Goal: Use online tool/utility: Utilize a website feature to perform a specific function

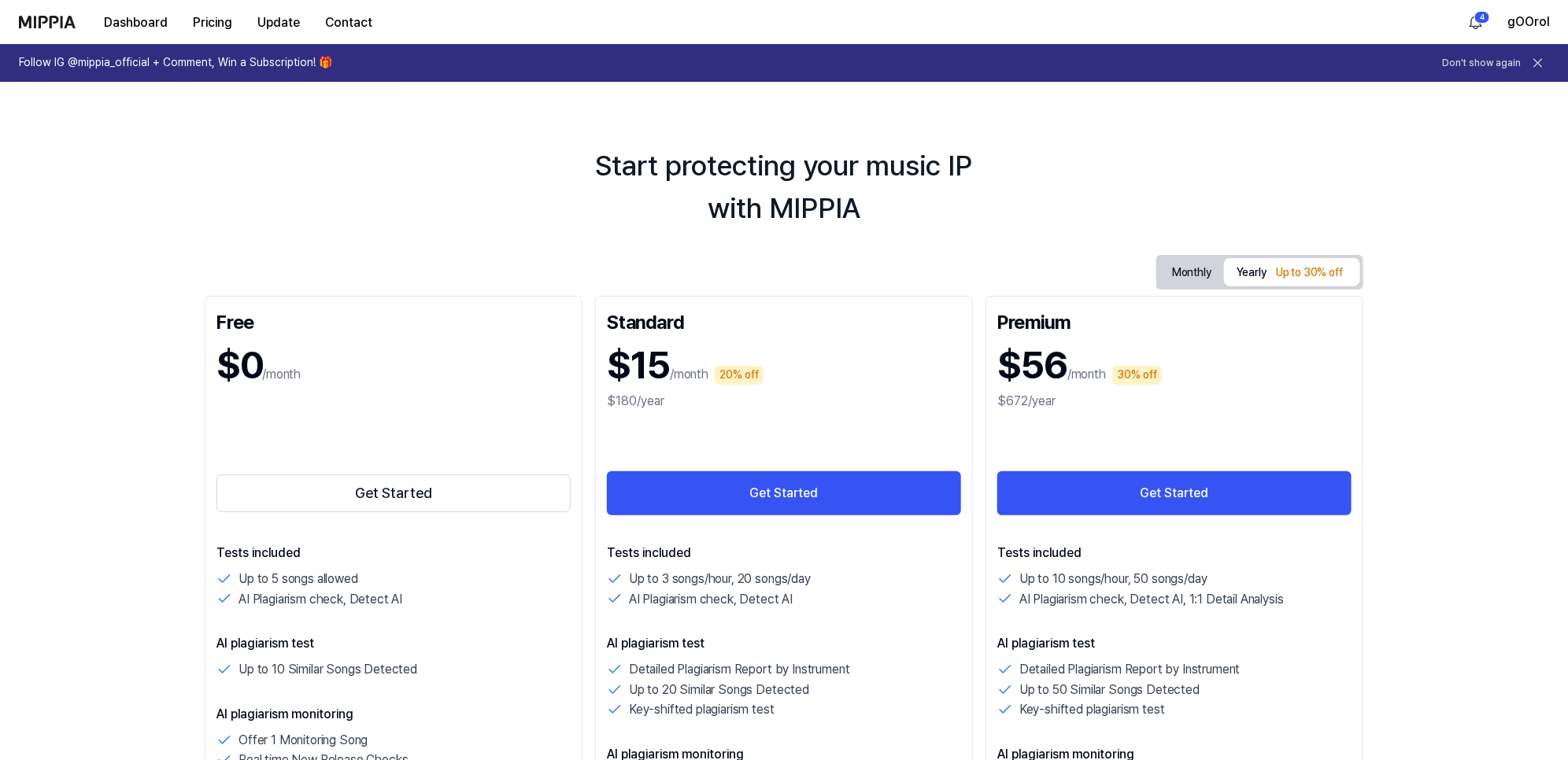
click at [1538, 61] on icon at bounding box center [1538, 63] width 8 height 8
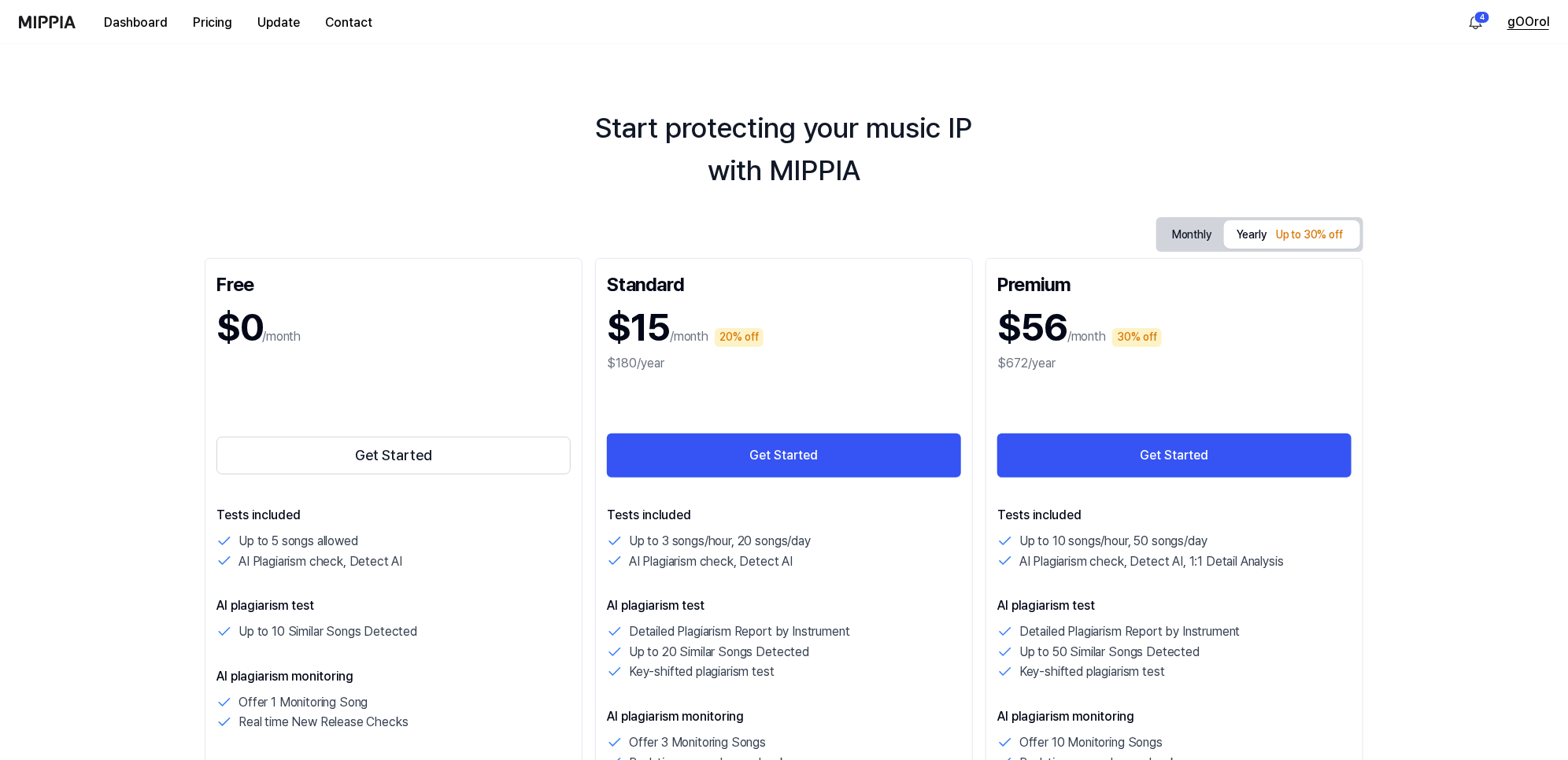
click at [1541, 24] on button "gOOrol" at bounding box center [1528, 21] width 42 height 19
click at [1394, 108] on link "Account" at bounding box center [1448, 109] width 181 height 16
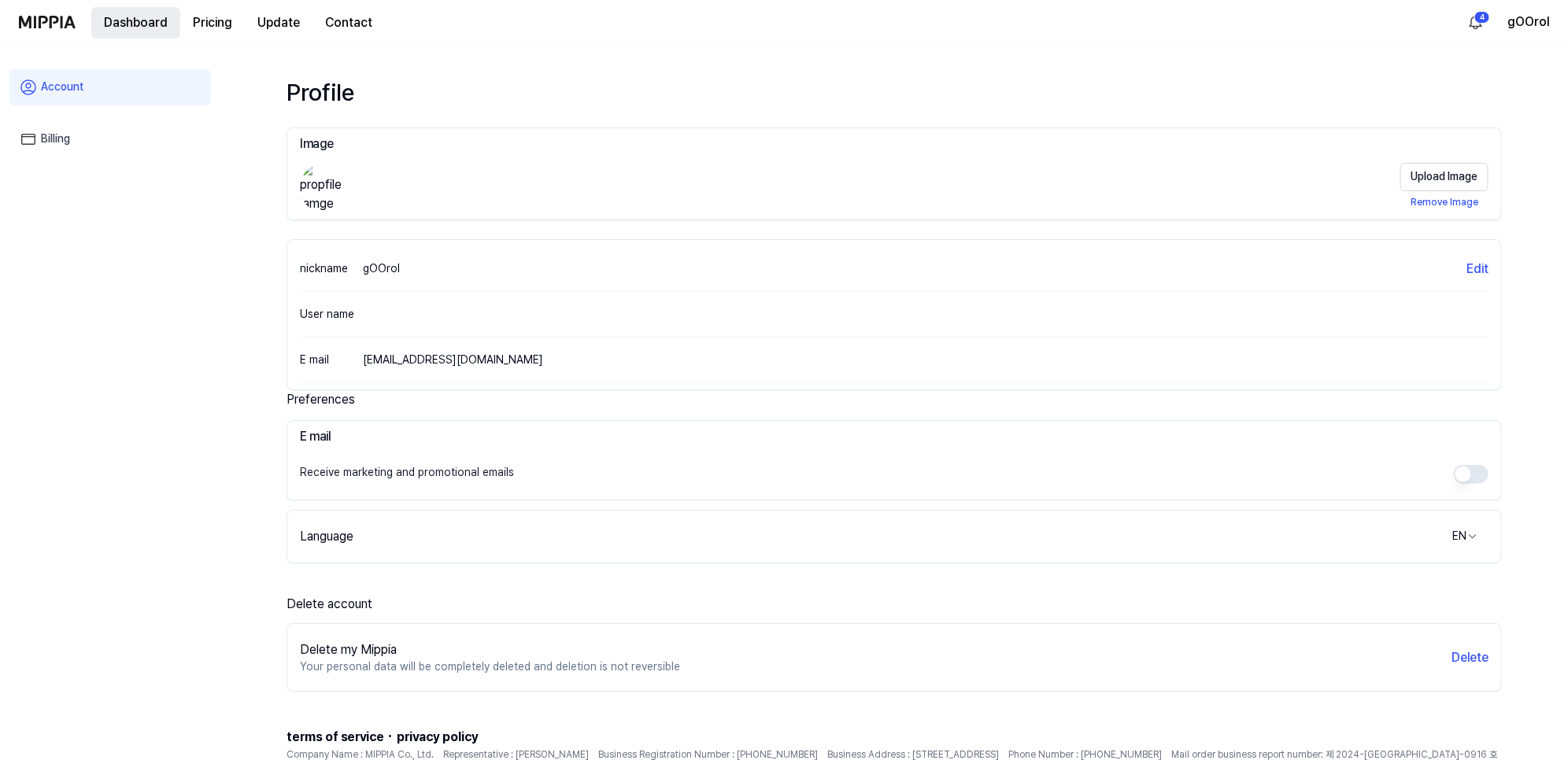
click at [134, 24] on button "Dashboard" at bounding box center [136, 23] width 89 height 31
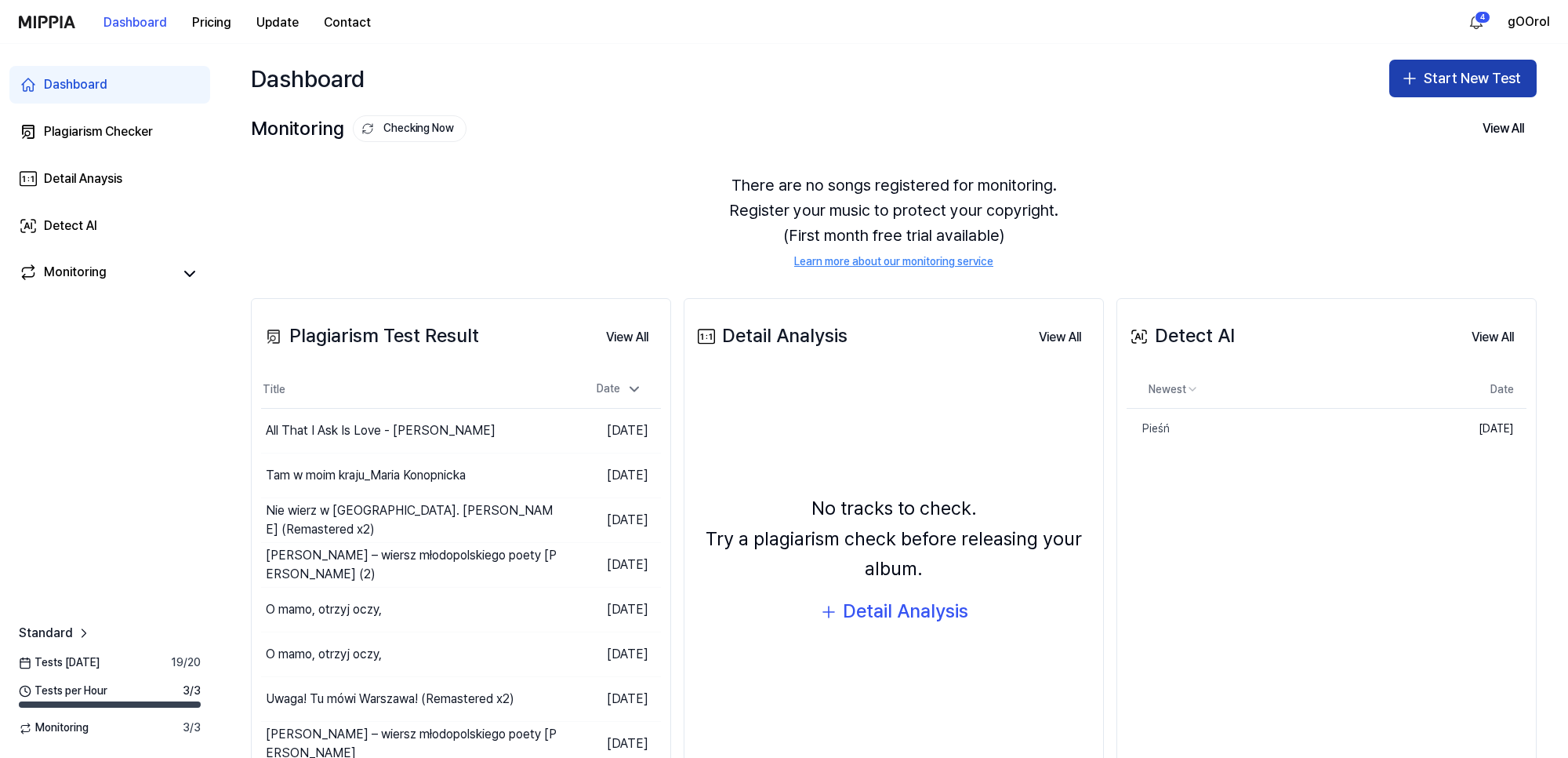
click at [1463, 76] on button "Start New Test" at bounding box center [1463, 79] width 147 height 38
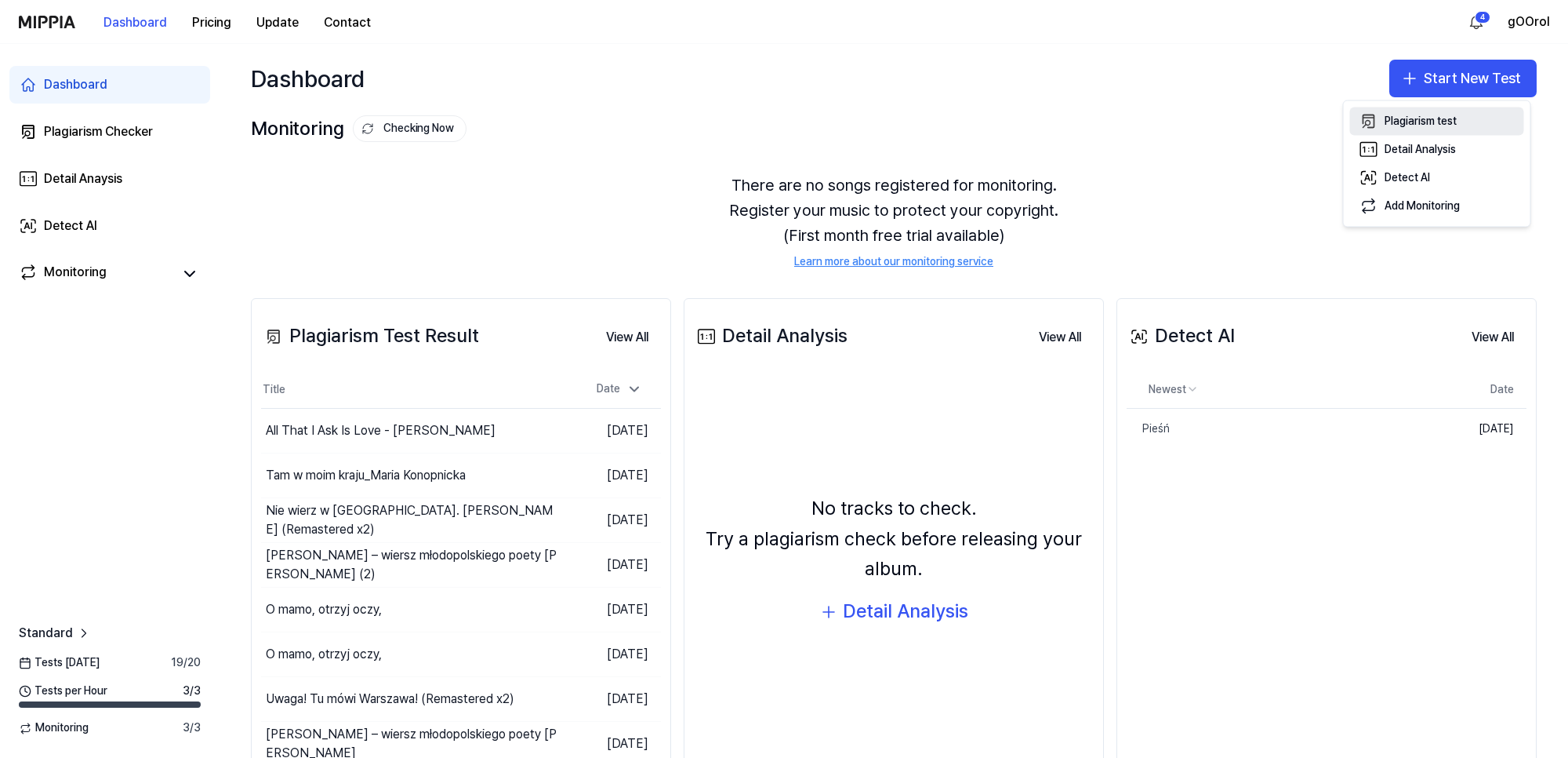
click at [1425, 114] on div "Plagiarism test" at bounding box center [1421, 121] width 72 height 16
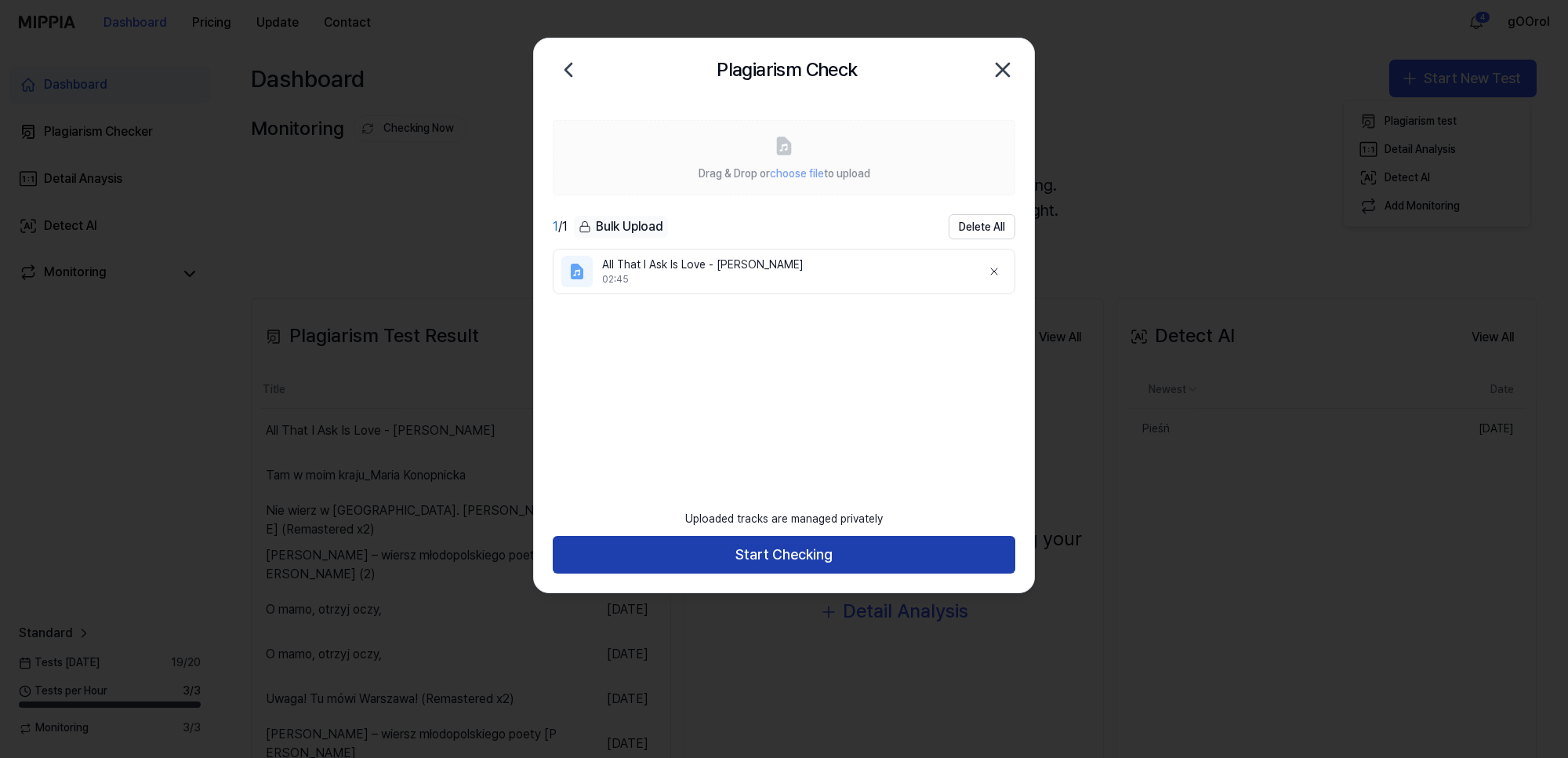
click at [784, 561] on button "Start Checking" at bounding box center [784, 555] width 463 height 38
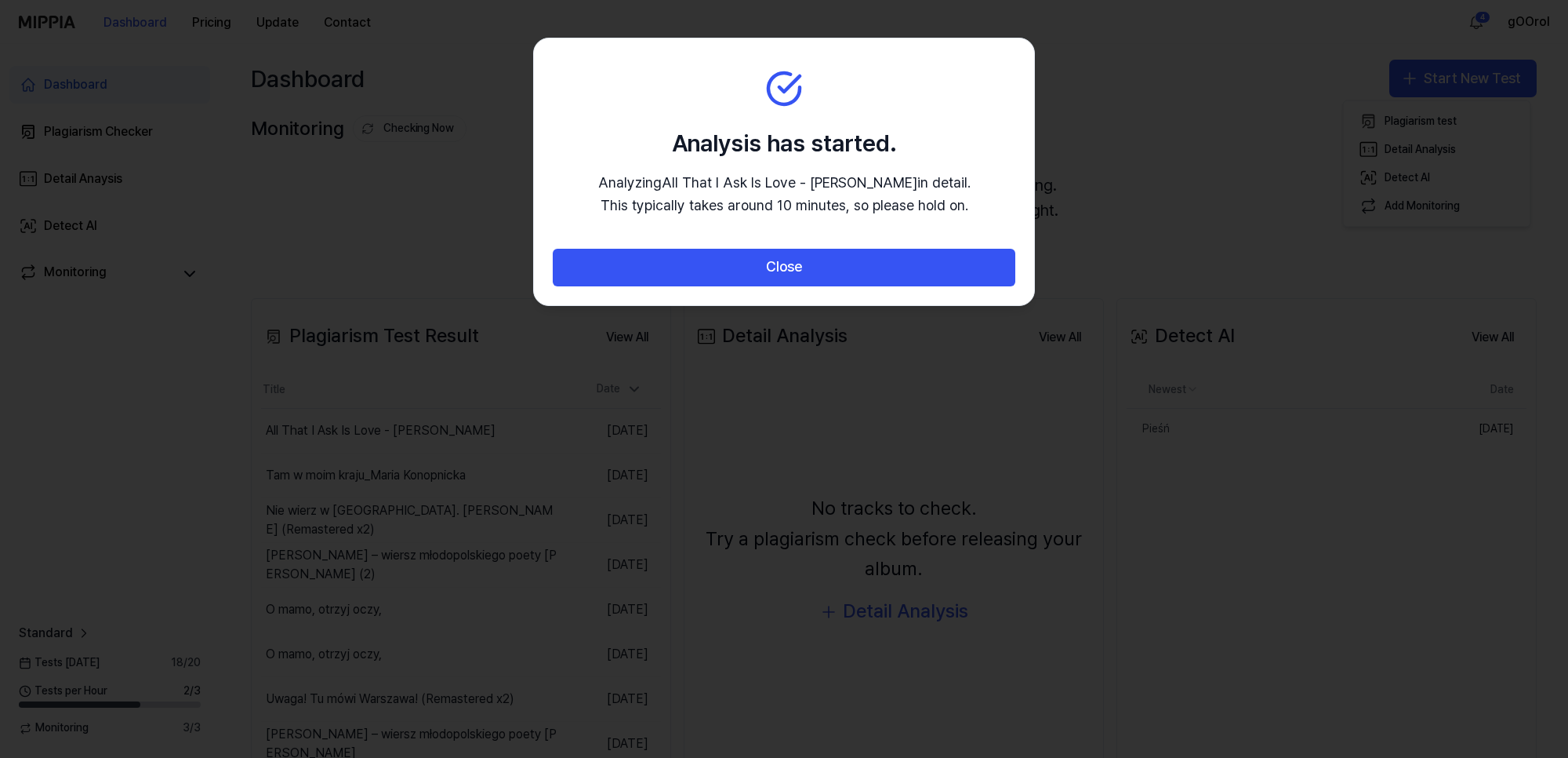
click at [432, 206] on div at bounding box center [784, 379] width 1568 height 758
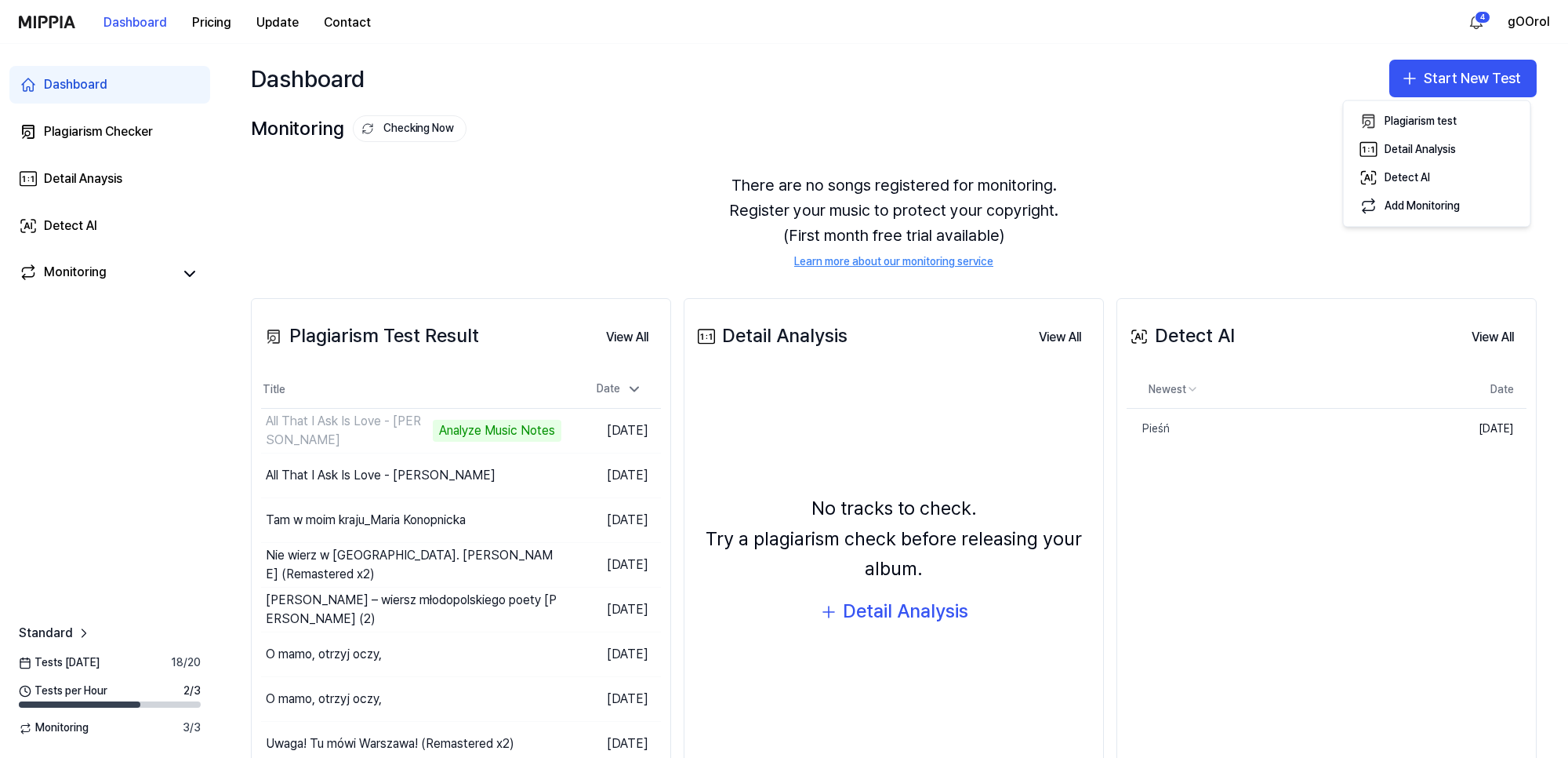
click at [611, 233] on div "There are no songs registered for monitoring. Register your music to protect yo…" at bounding box center [893, 221] width 1286 height 135
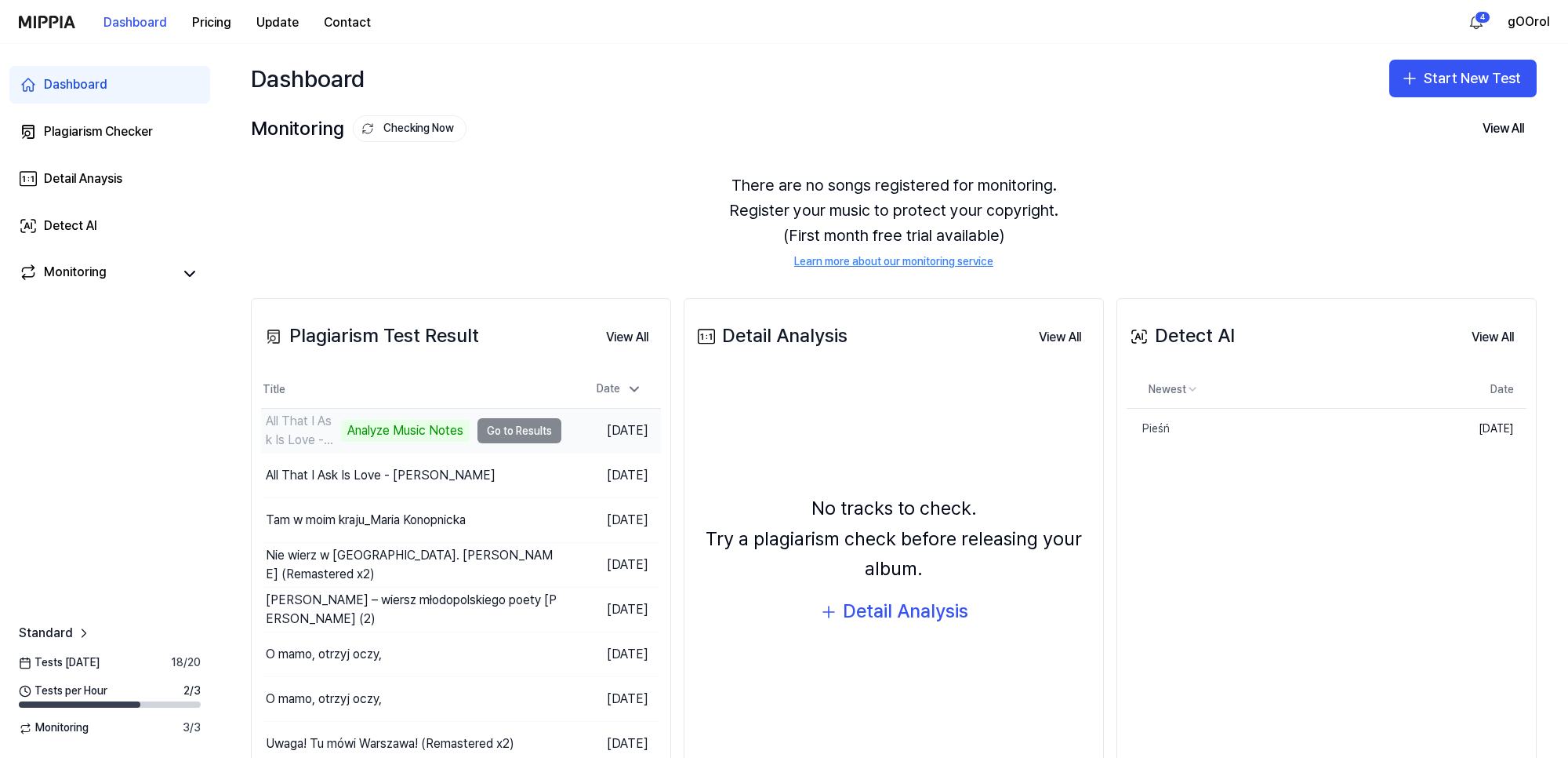
click at [508, 428] on td "All That I Ask Is Love - [PERSON_NAME] Analyze Music Notes Go to Results" at bounding box center [411, 430] width 300 height 44
click at [533, 436] on button "Go to Results" at bounding box center [519, 431] width 84 height 25
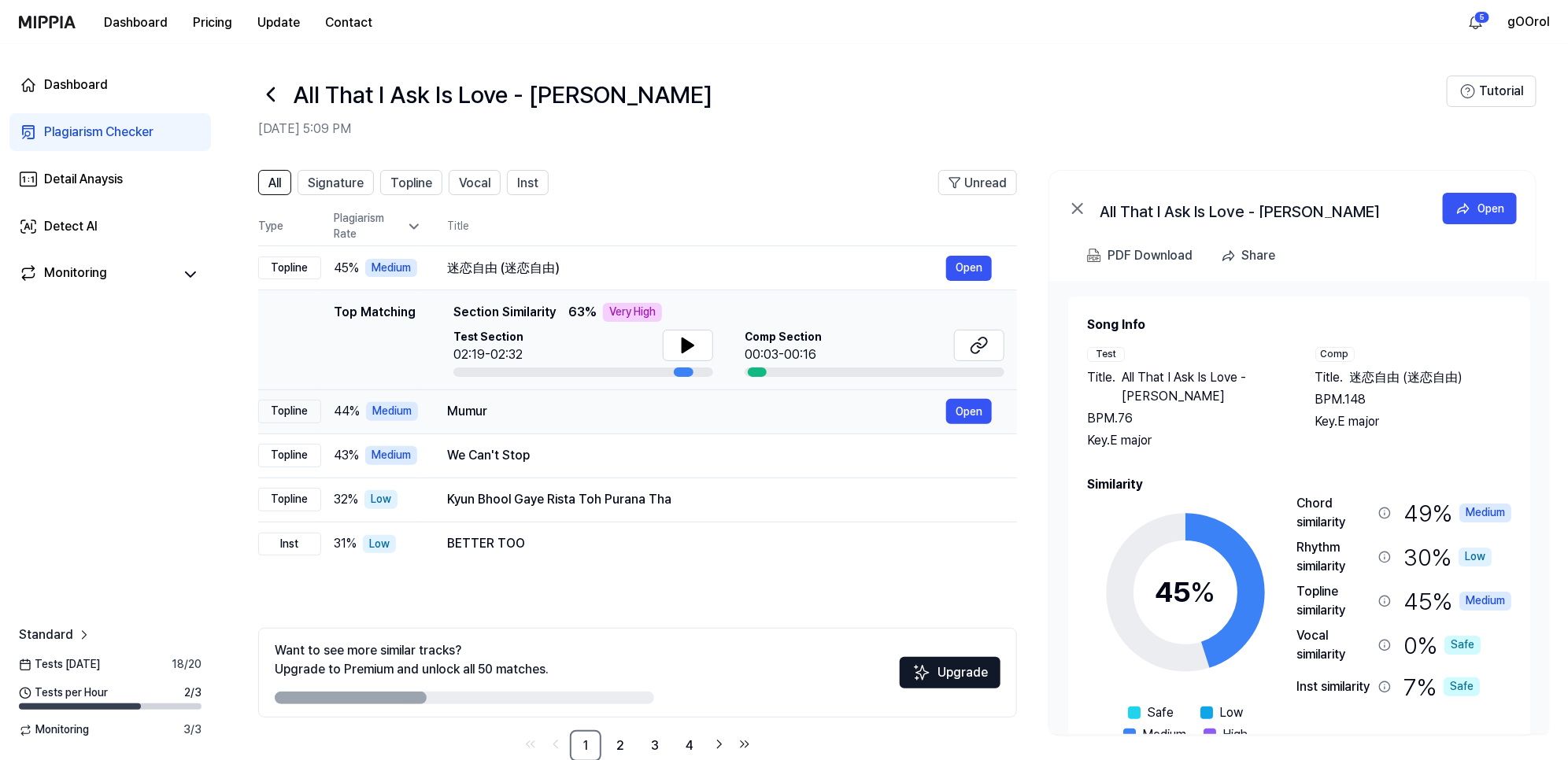
scroll to position [32, 0]
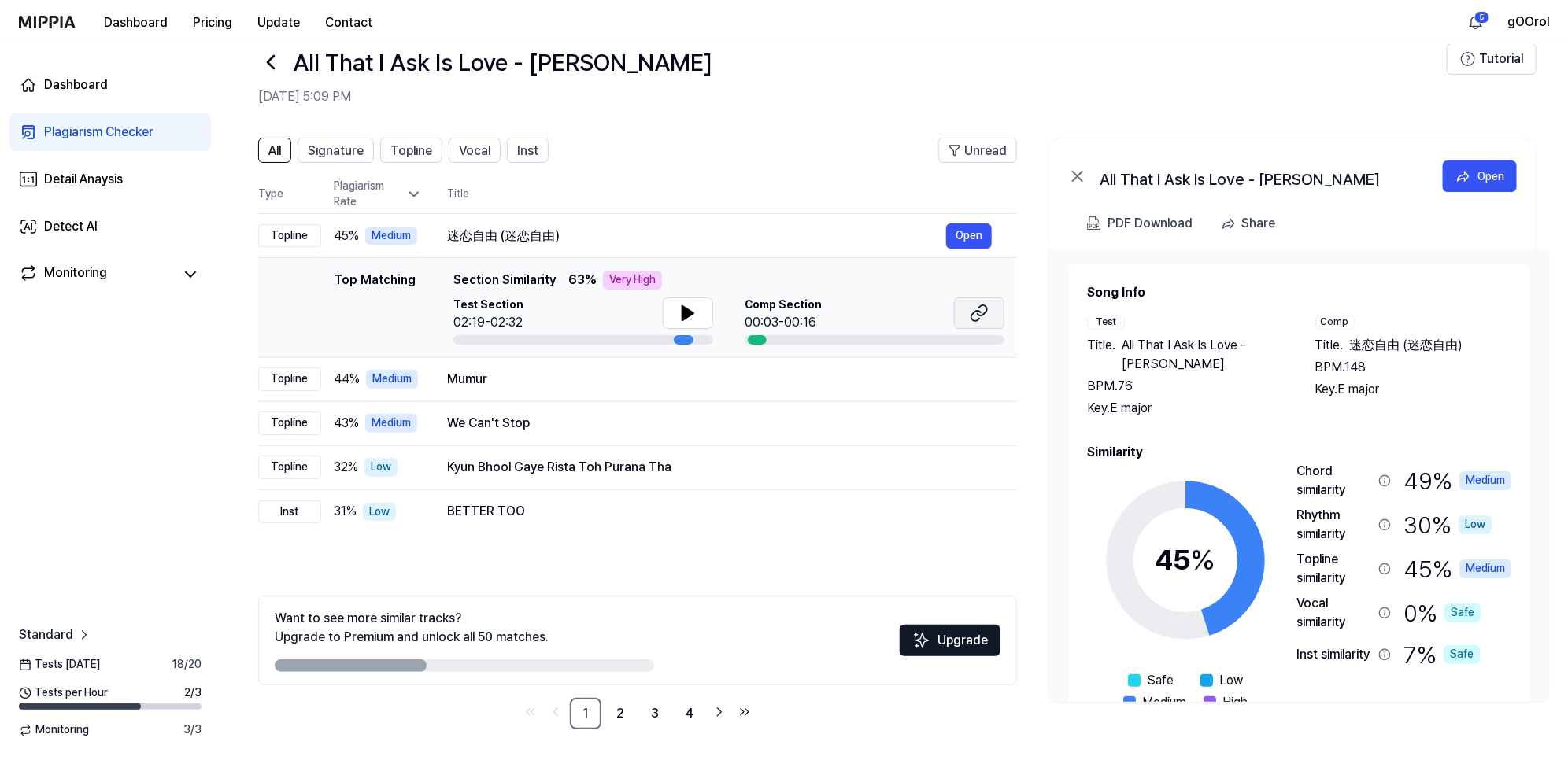
click at [986, 317] on icon at bounding box center [978, 312] width 19 height 19
click at [351, 146] on span "Signature" at bounding box center [336, 151] width 56 height 19
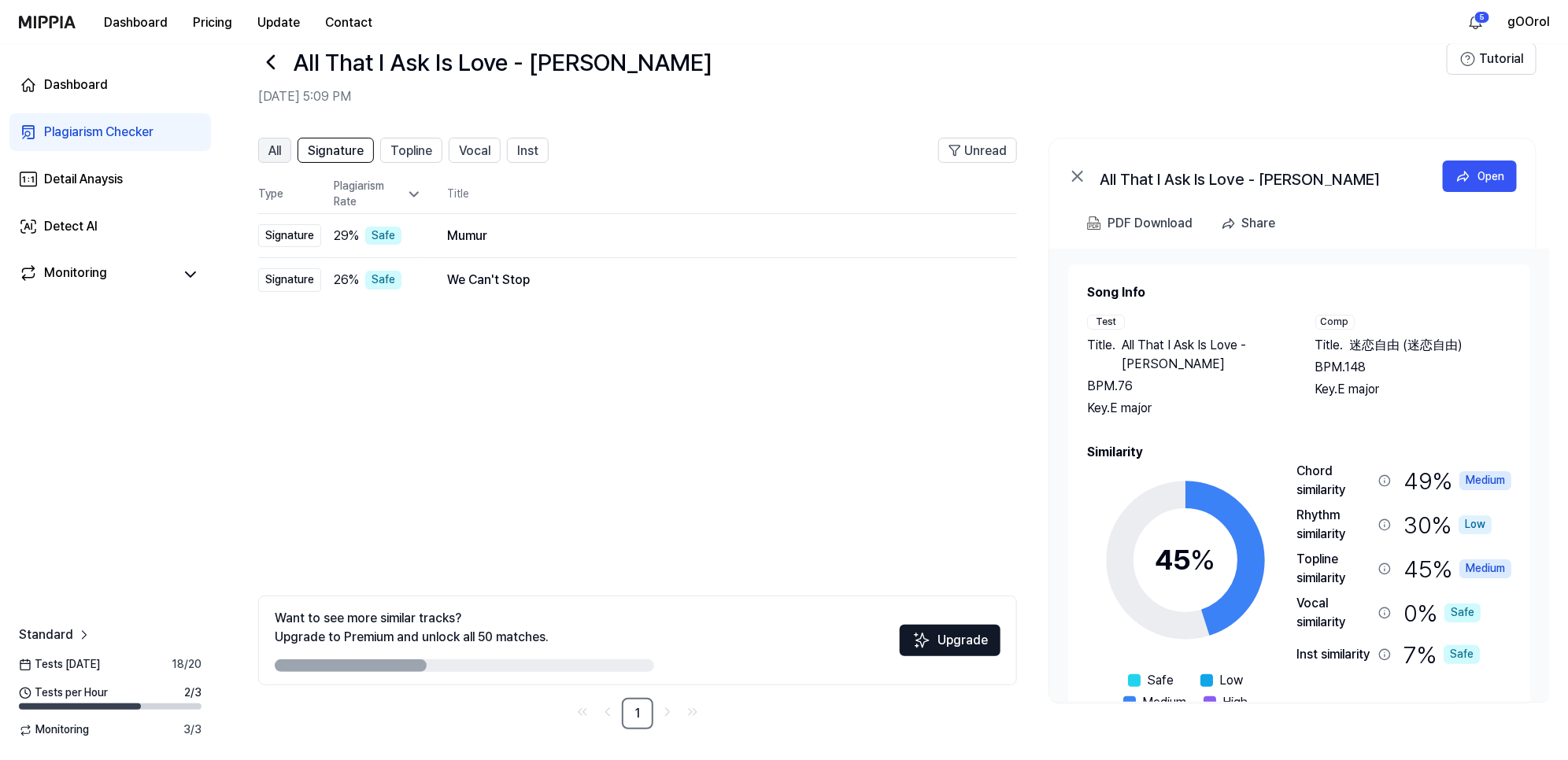
click at [280, 143] on span "All" at bounding box center [274, 151] width 12 height 19
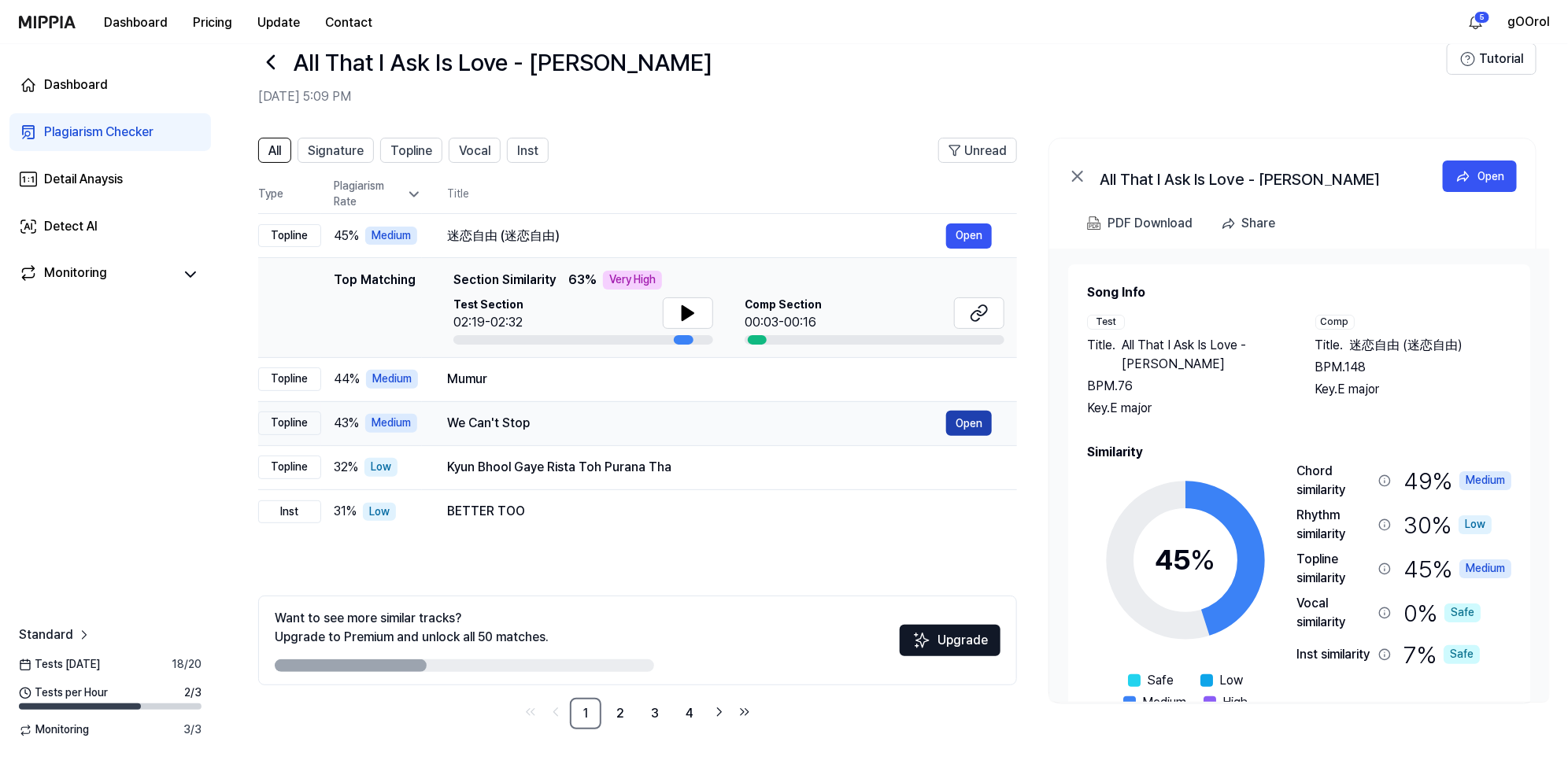
click at [974, 425] on button "Open" at bounding box center [968, 423] width 45 height 26
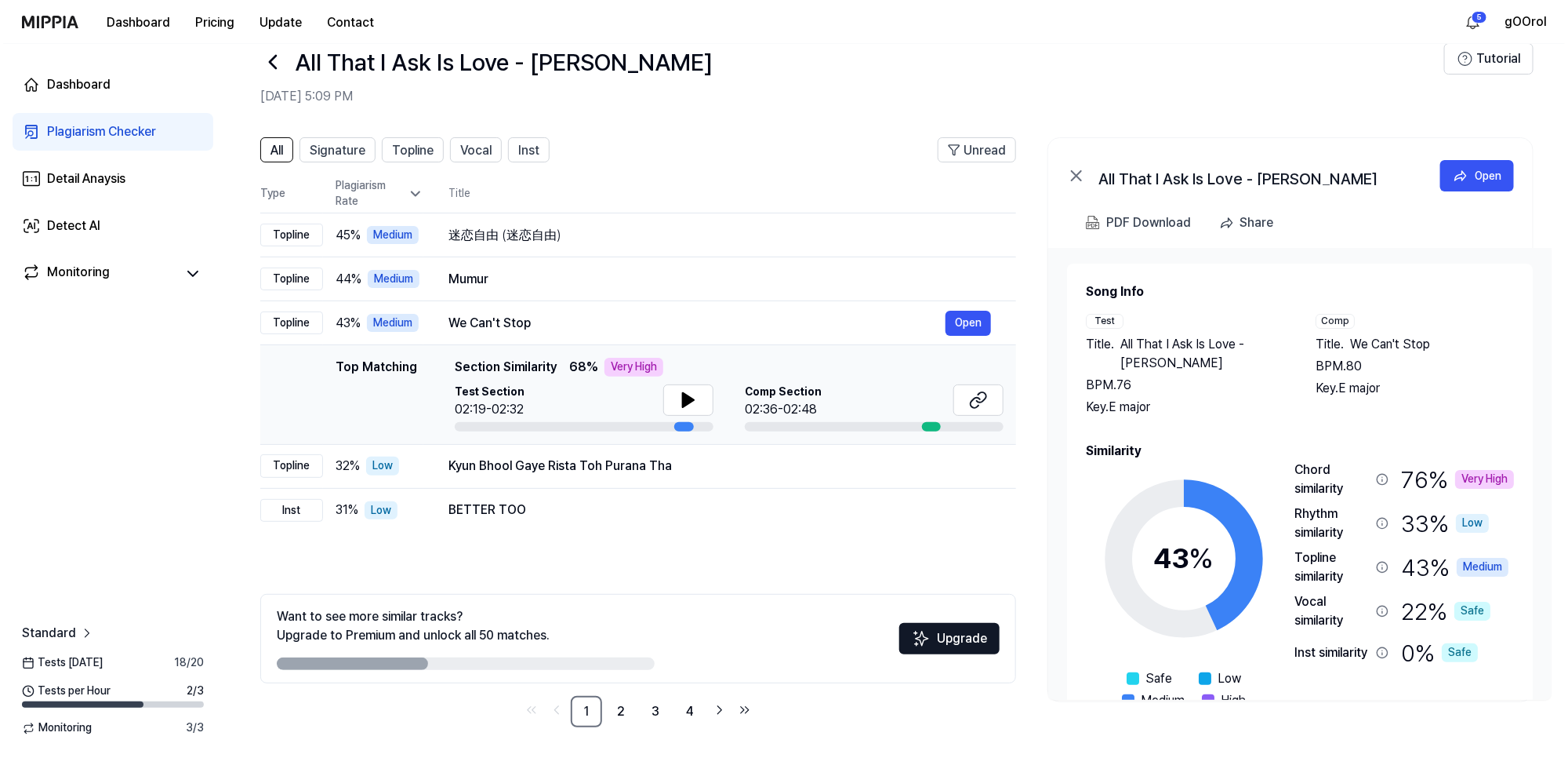
scroll to position [0, 0]
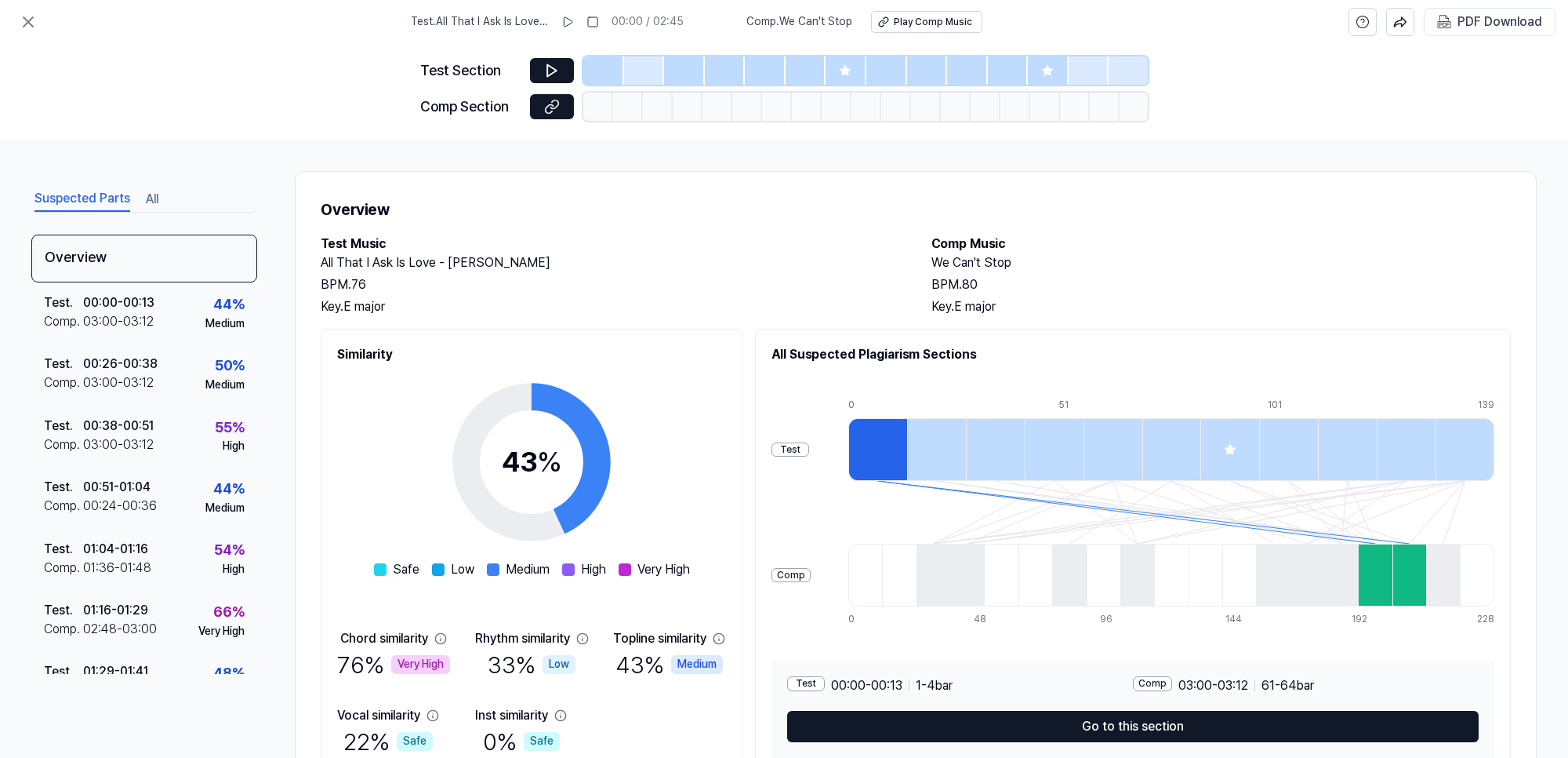
click at [853, 64] on div at bounding box center [846, 71] width 41 height 28
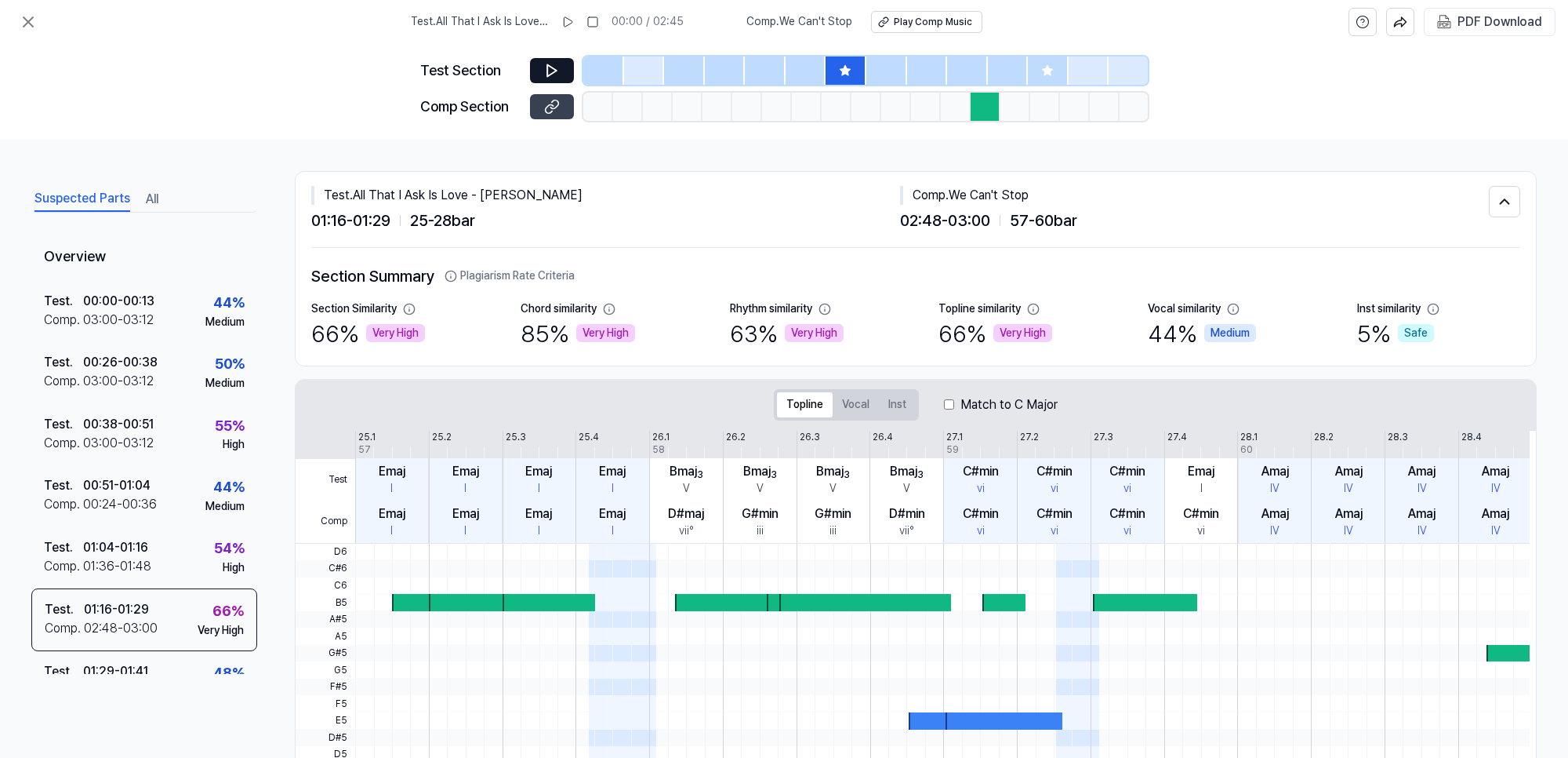
click at [558, 99] on icon at bounding box center [551, 106] width 16 height 16
click at [547, 67] on icon at bounding box center [551, 71] width 9 height 12
click at [548, 67] on icon at bounding box center [549, 70] width 2 height 10
click at [547, 67] on icon at bounding box center [551, 71] width 9 height 12
click at [548, 67] on icon at bounding box center [549, 70] width 2 height 10
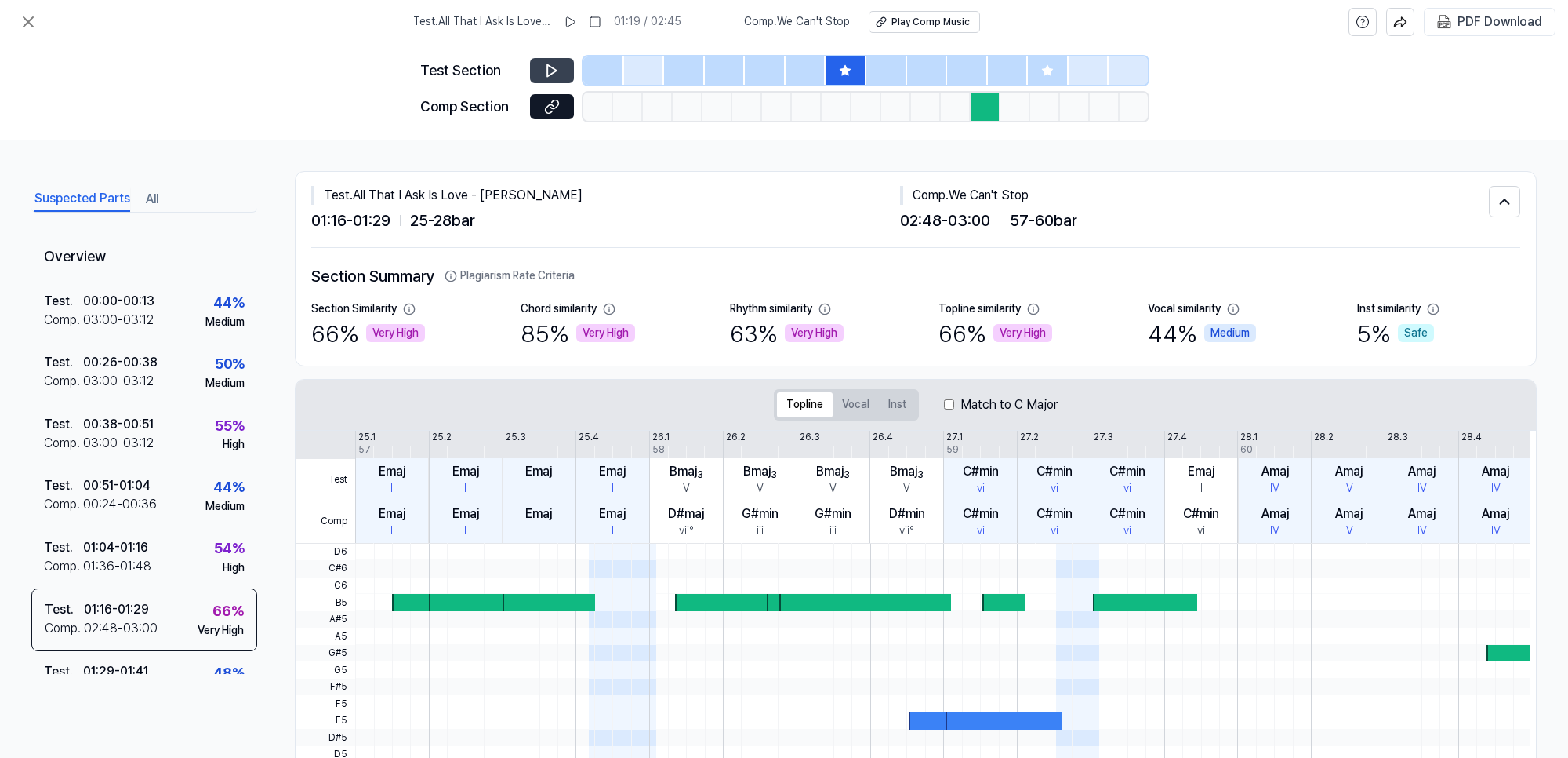
click at [890, 64] on div at bounding box center [887, 71] width 41 height 28
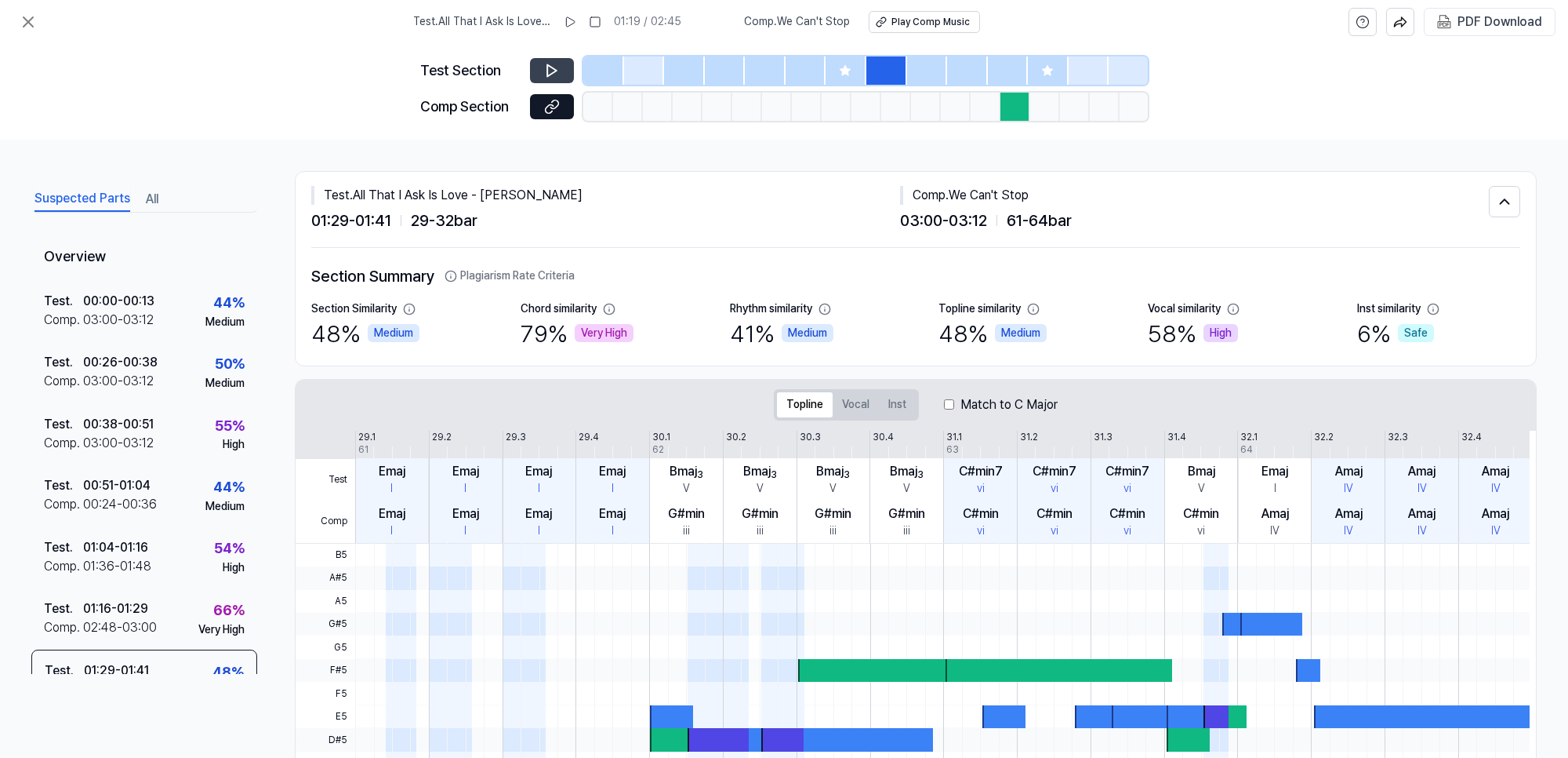
click at [923, 71] on div at bounding box center [928, 71] width 41 height 28
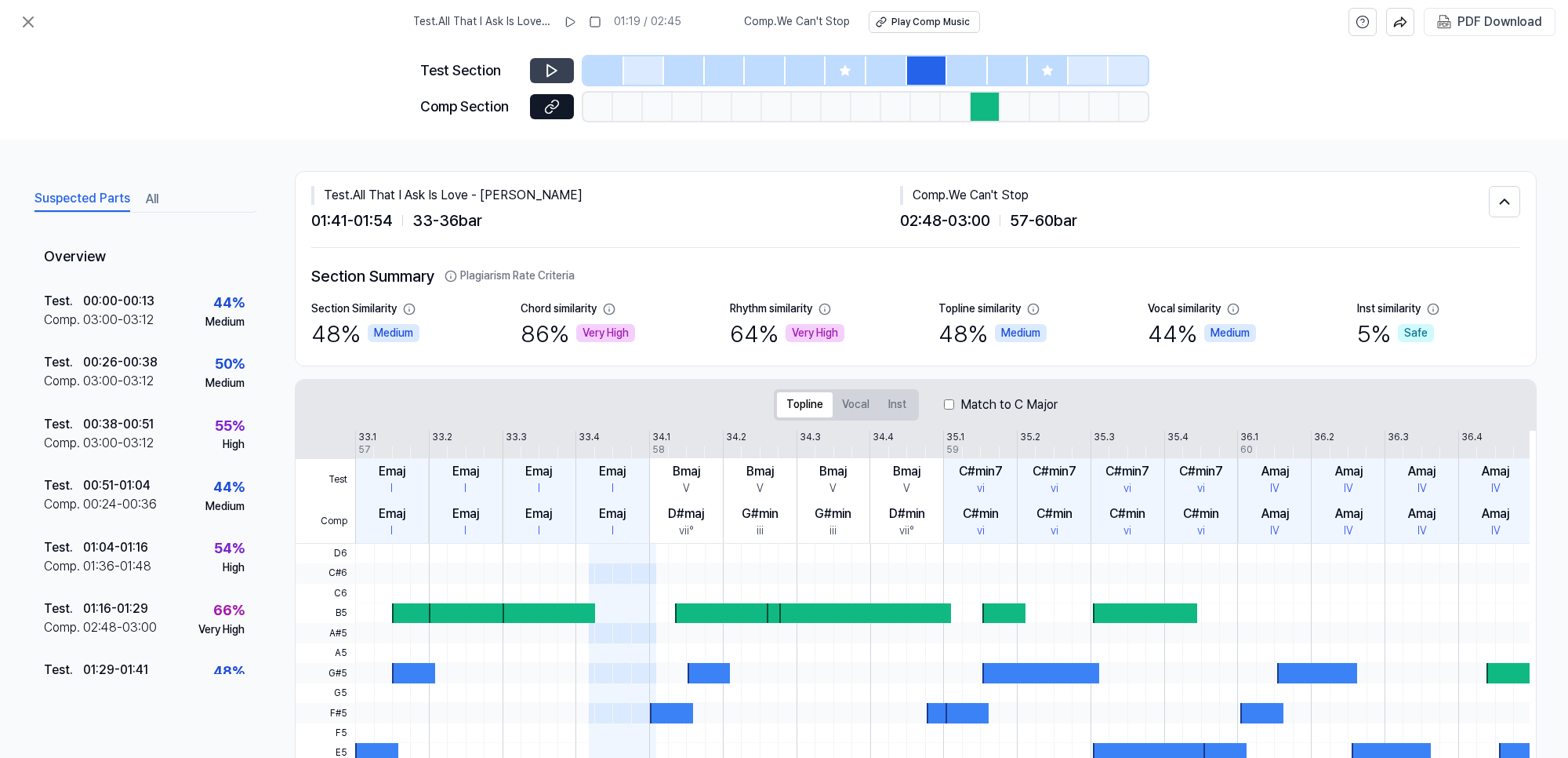
click at [965, 62] on div at bounding box center [968, 71] width 41 height 28
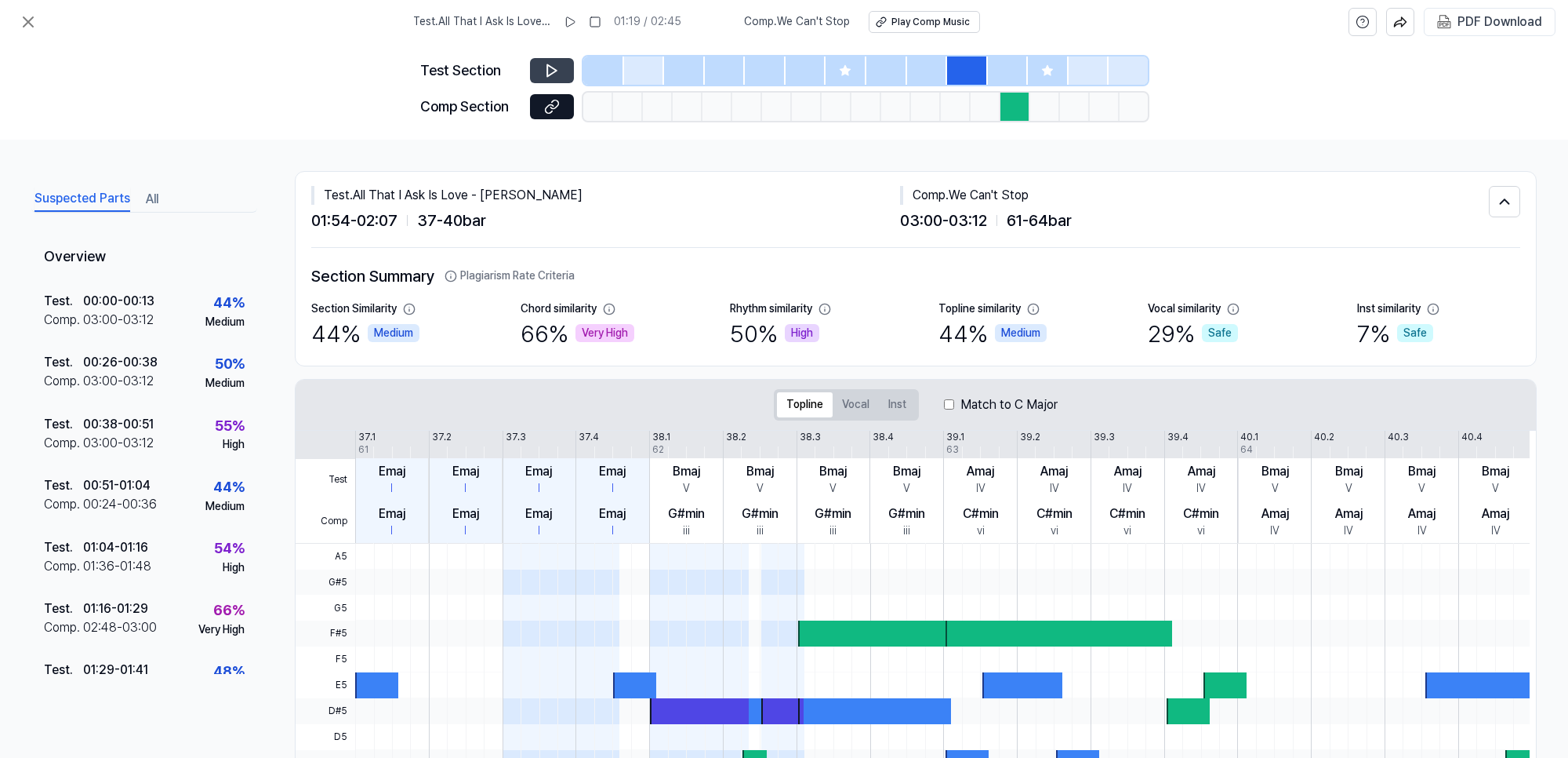
click at [1016, 73] on div at bounding box center [1008, 71] width 41 height 28
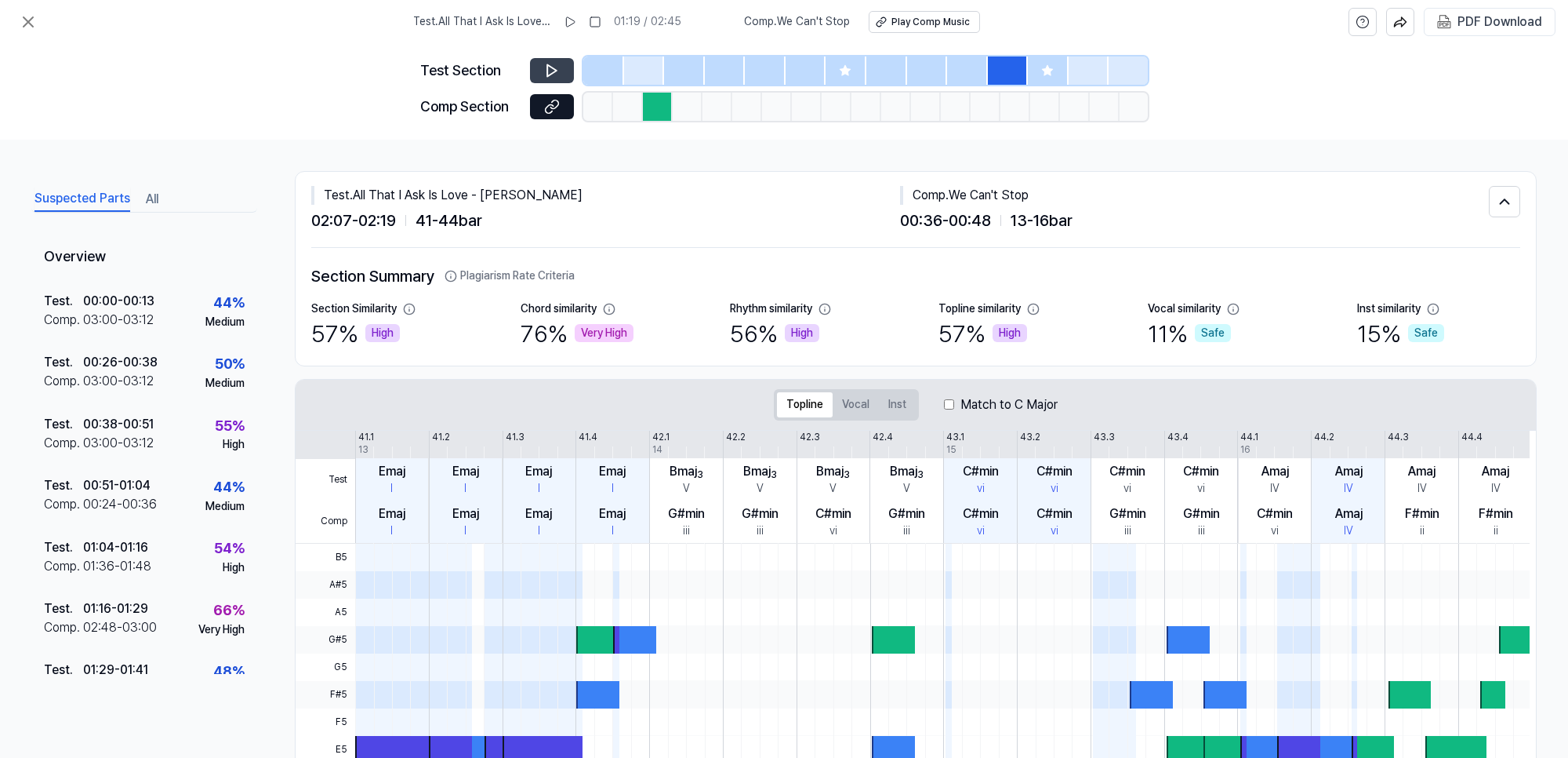
click at [1052, 73] on icon at bounding box center [1047, 70] width 12 height 12
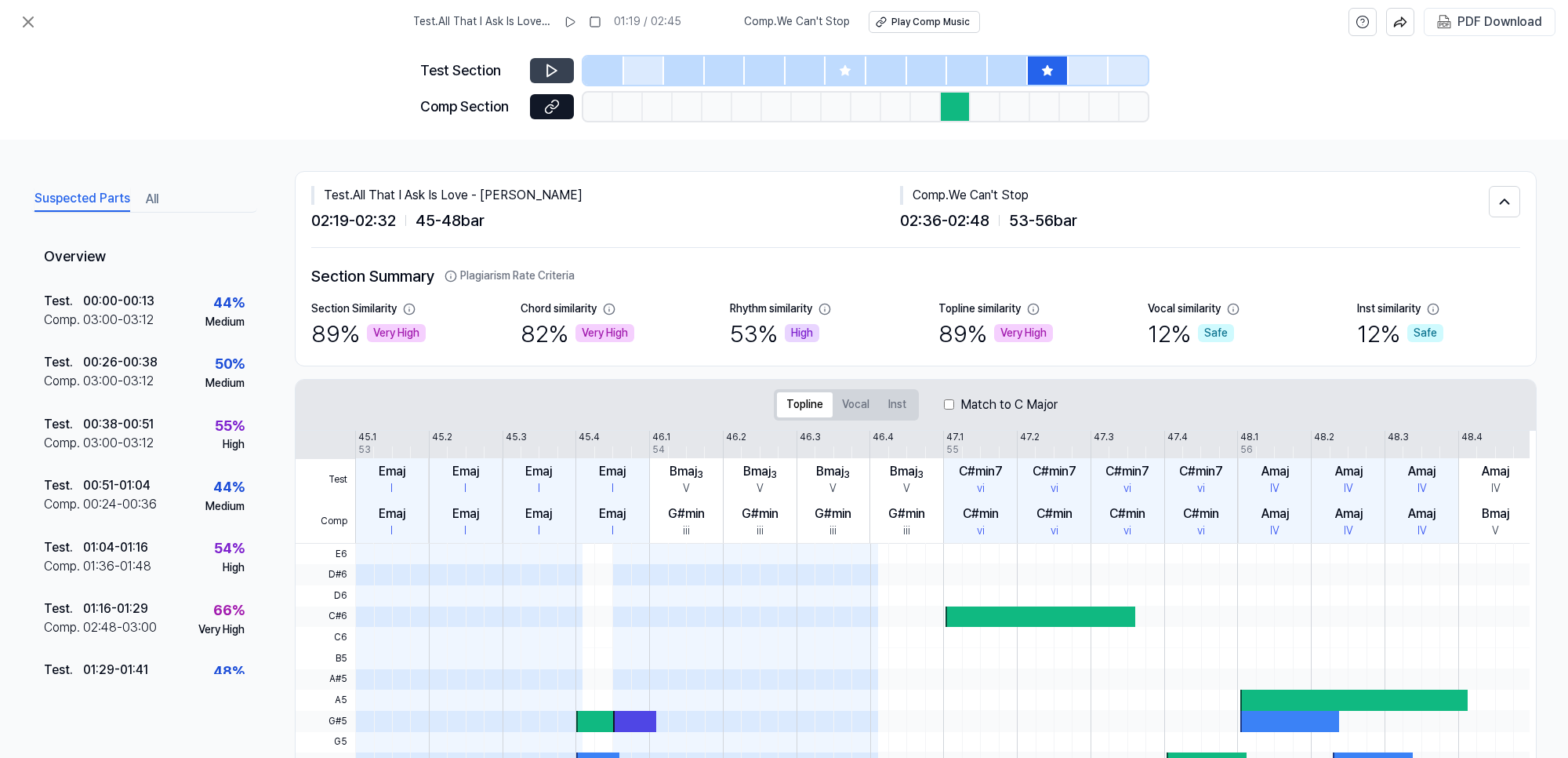
click at [852, 65] on div at bounding box center [846, 71] width 41 height 28
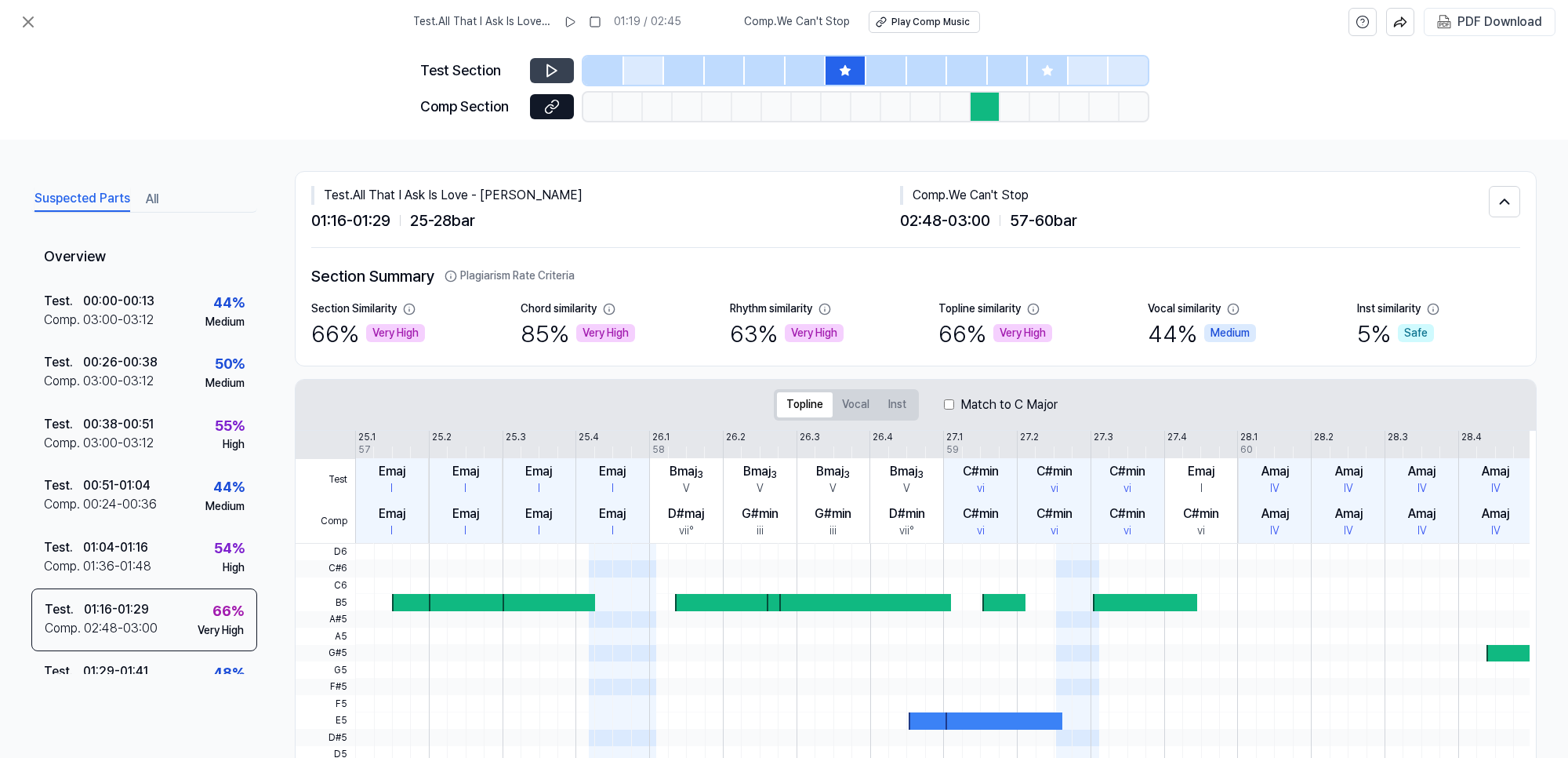
drag, startPoint x: 789, startPoint y: 65, endPoint x: 758, endPoint y: 68, distance: 31.1
click at [788, 65] on div at bounding box center [806, 71] width 41 height 28
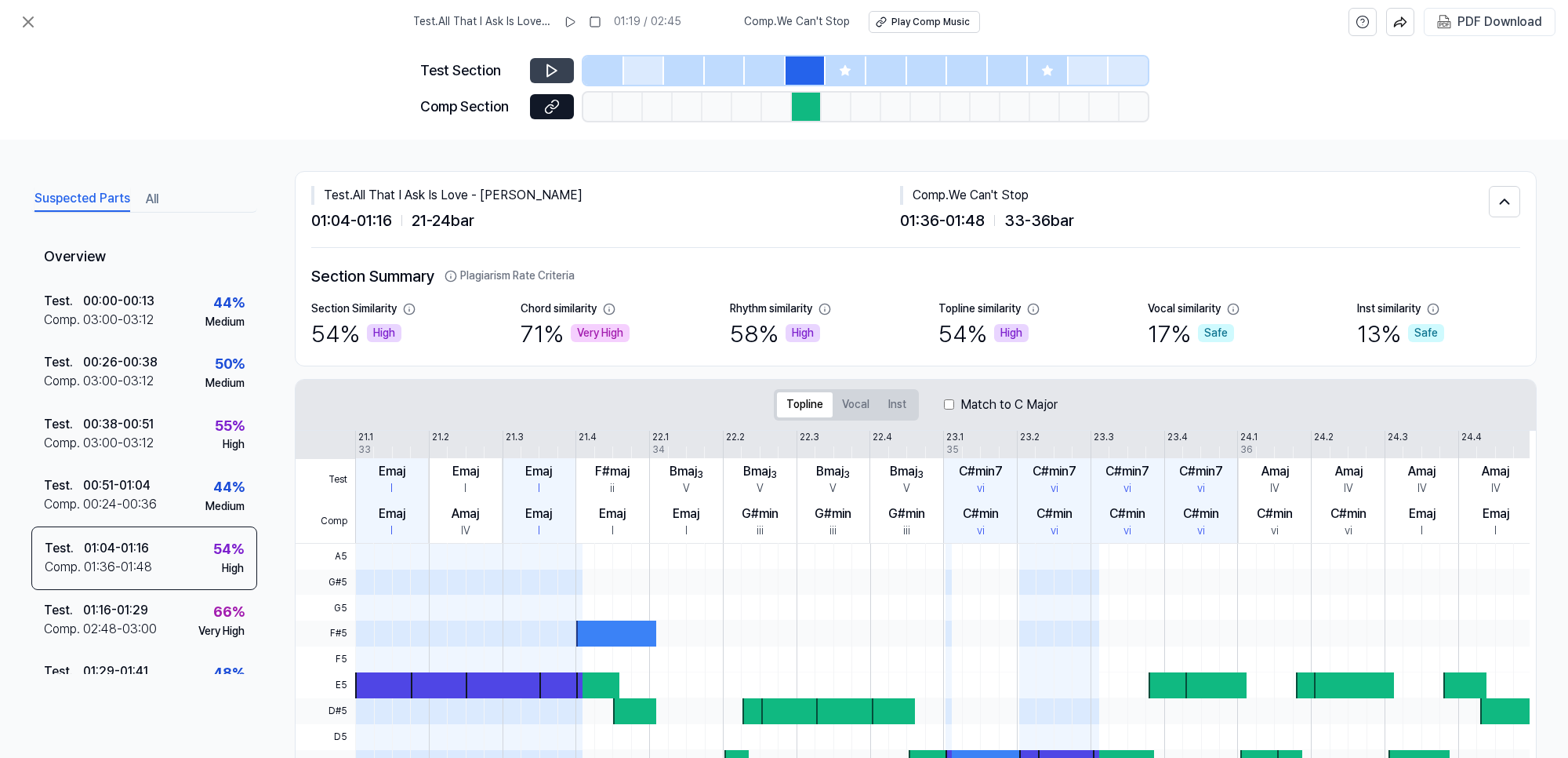
drag, startPoint x: 758, startPoint y: 68, endPoint x: 710, endPoint y: 76, distance: 48.7
click at [743, 73] on div at bounding box center [865, 71] width 565 height 28
click at [706, 76] on div at bounding box center [726, 71] width 41 height 28
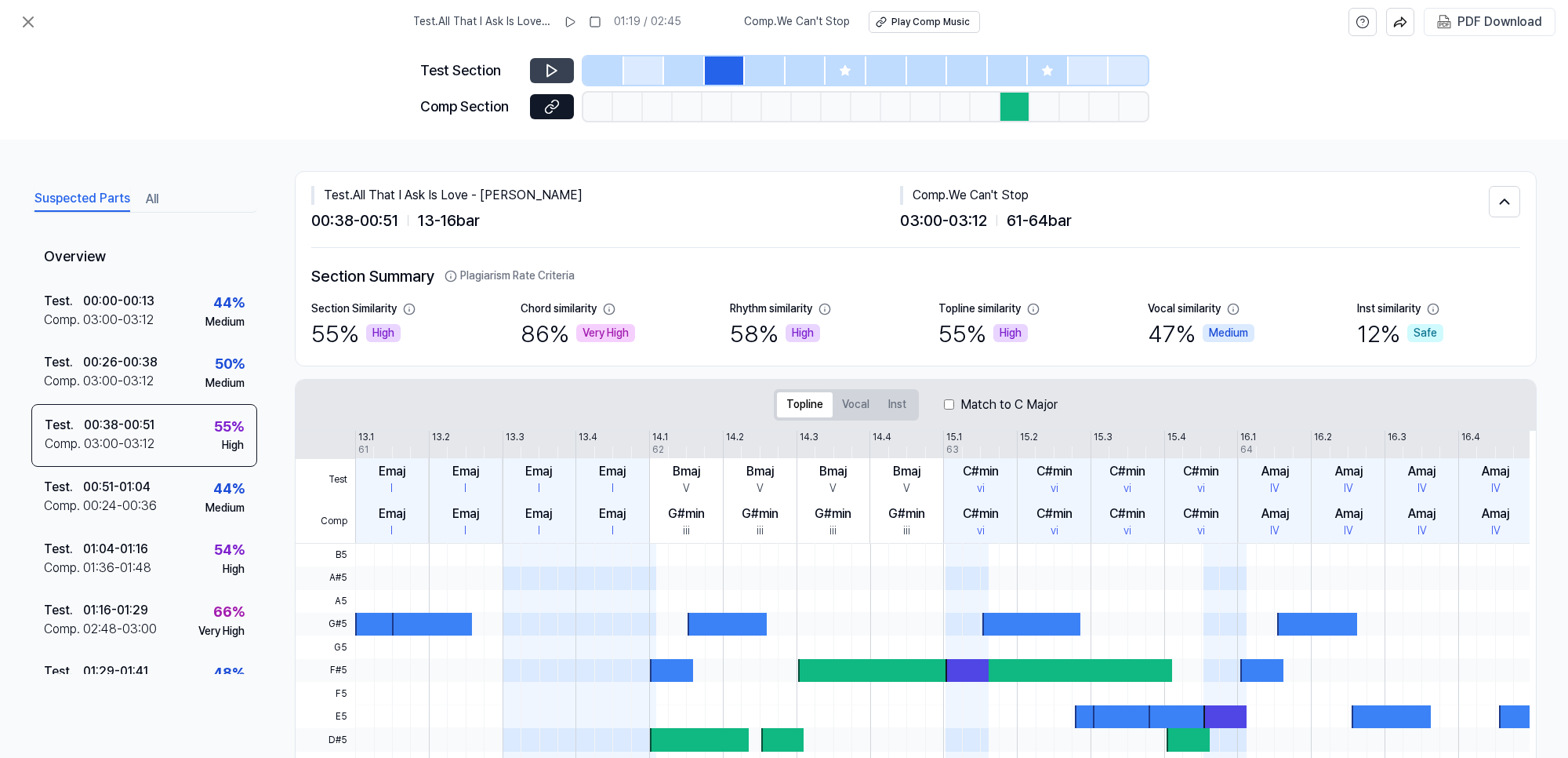
click at [658, 76] on div at bounding box center [644, 71] width 41 height 28
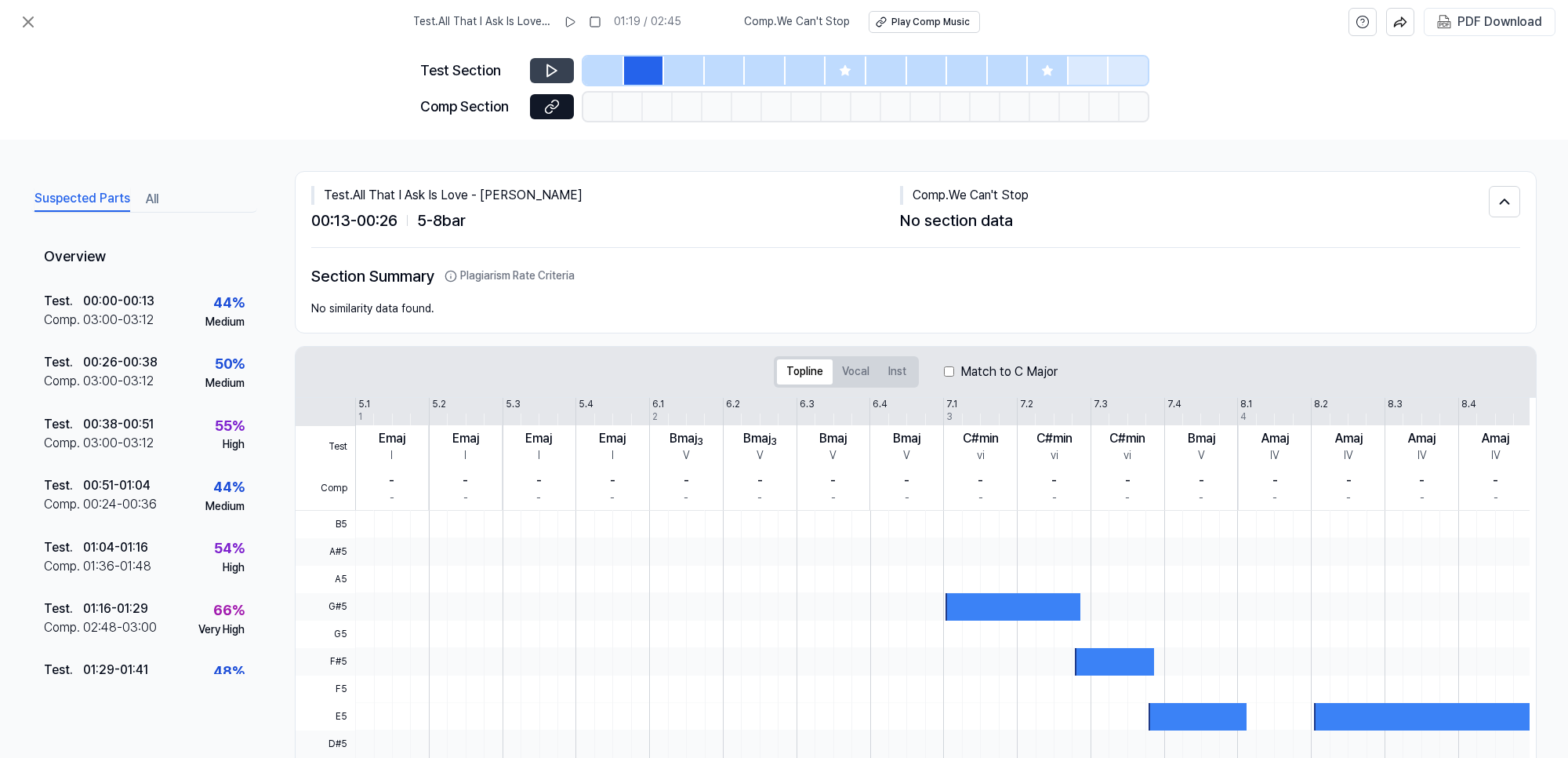
click at [605, 68] on div at bounding box center [604, 71] width 41 height 28
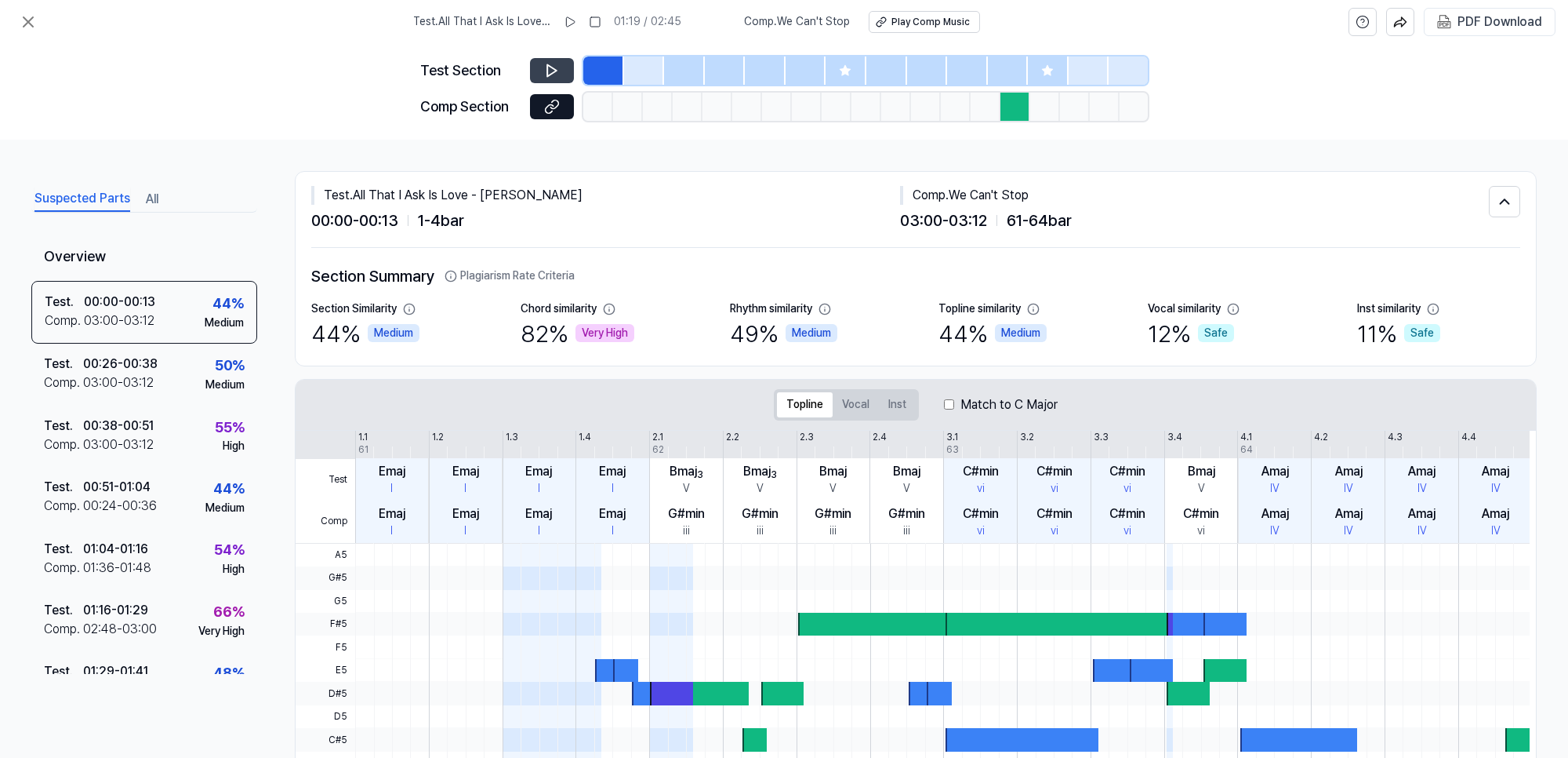
click at [627, 60] on div at bounding box center [644, 71] width 41 height 28
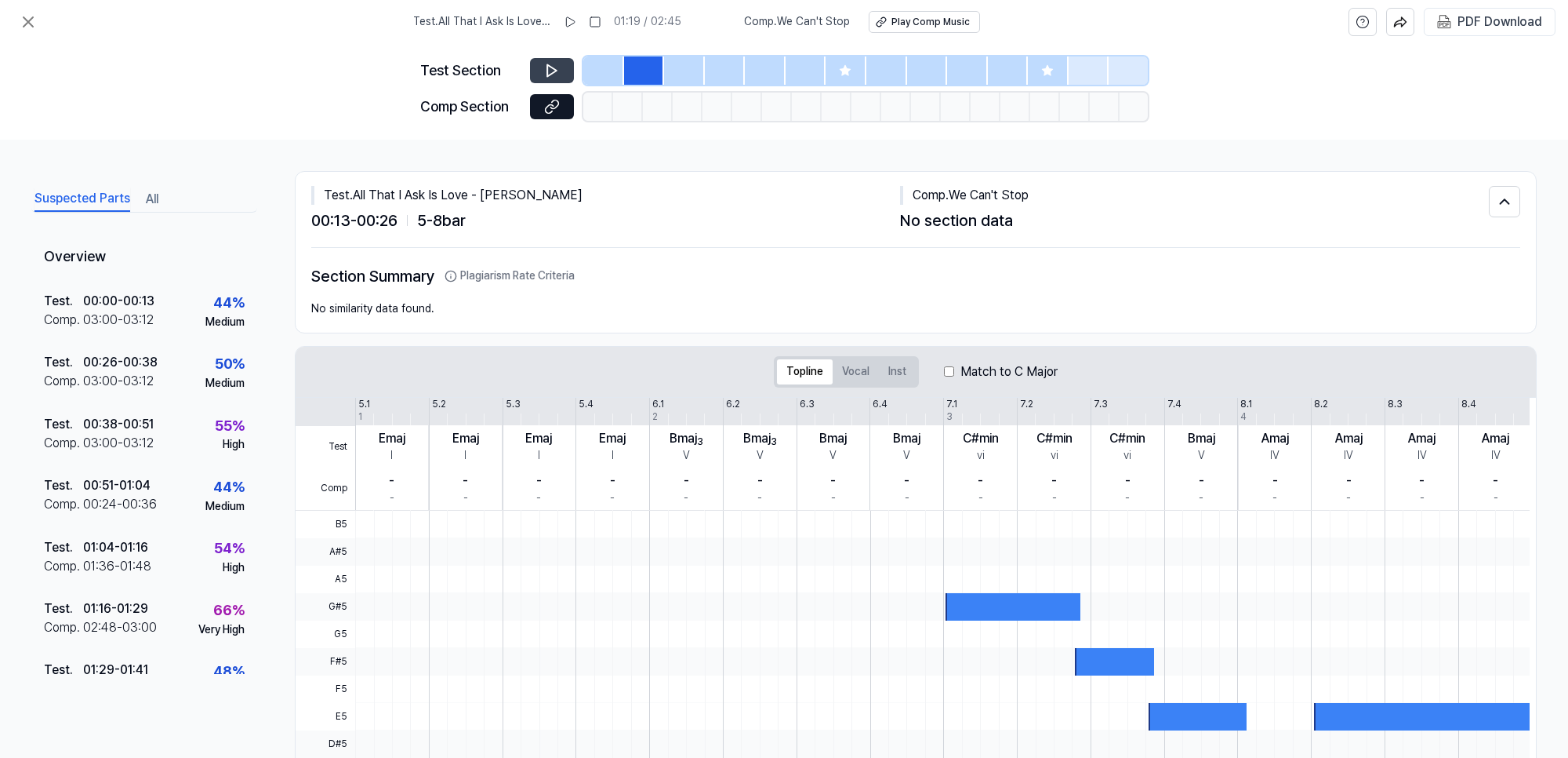
drag, startPoint x: 698, startPoint y: 64, endPoint x: 794, endPoint y: 72, distance: 96.3
click at [731, 71] on div at bounding box center [865, 71] width 565 height 28
click at [794, 72] on div at bounding box center [806, 71] width 41 height 28
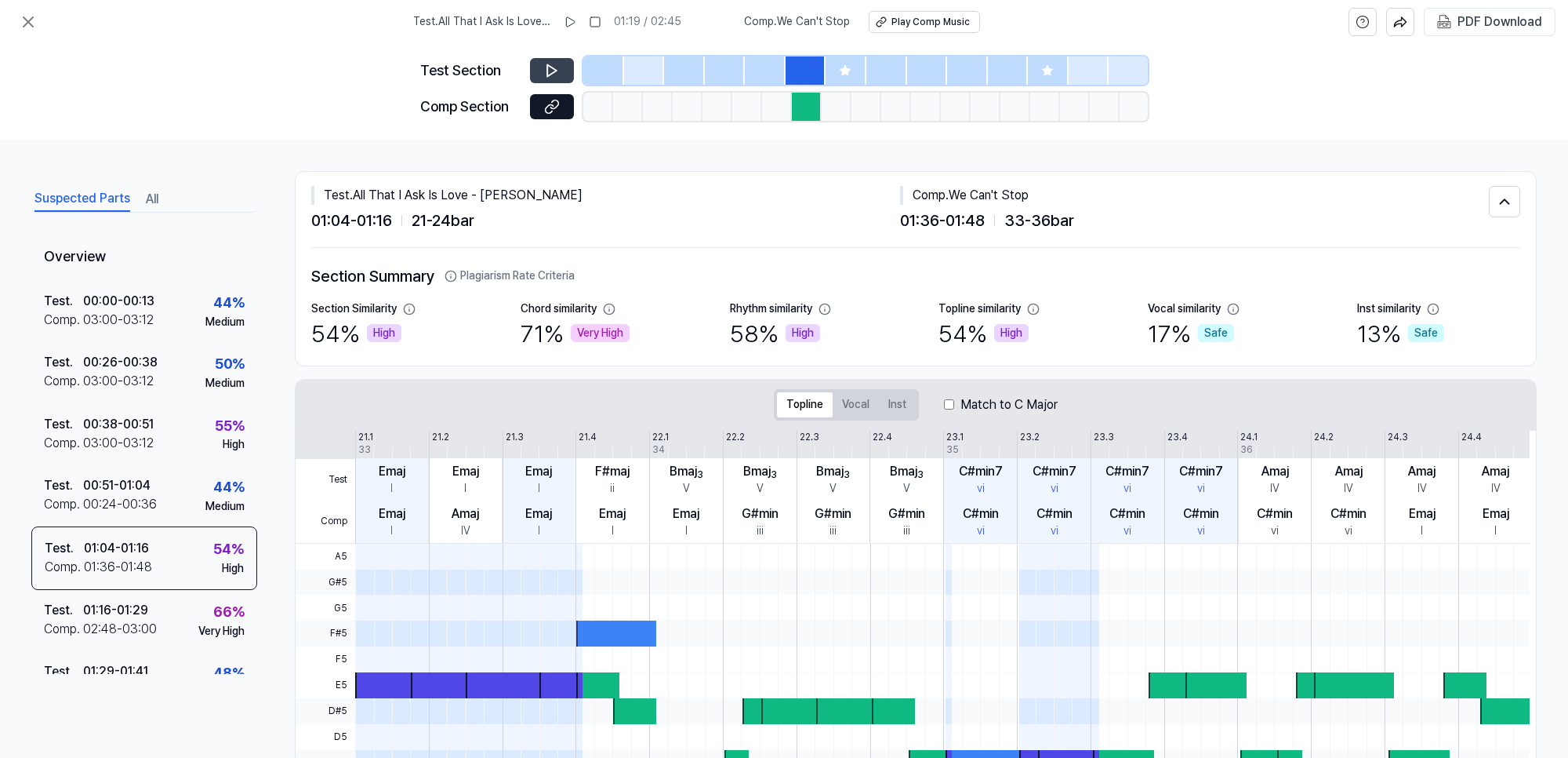
click at [864, 67] on div at bounding box center [846, 71] width 41 height 28
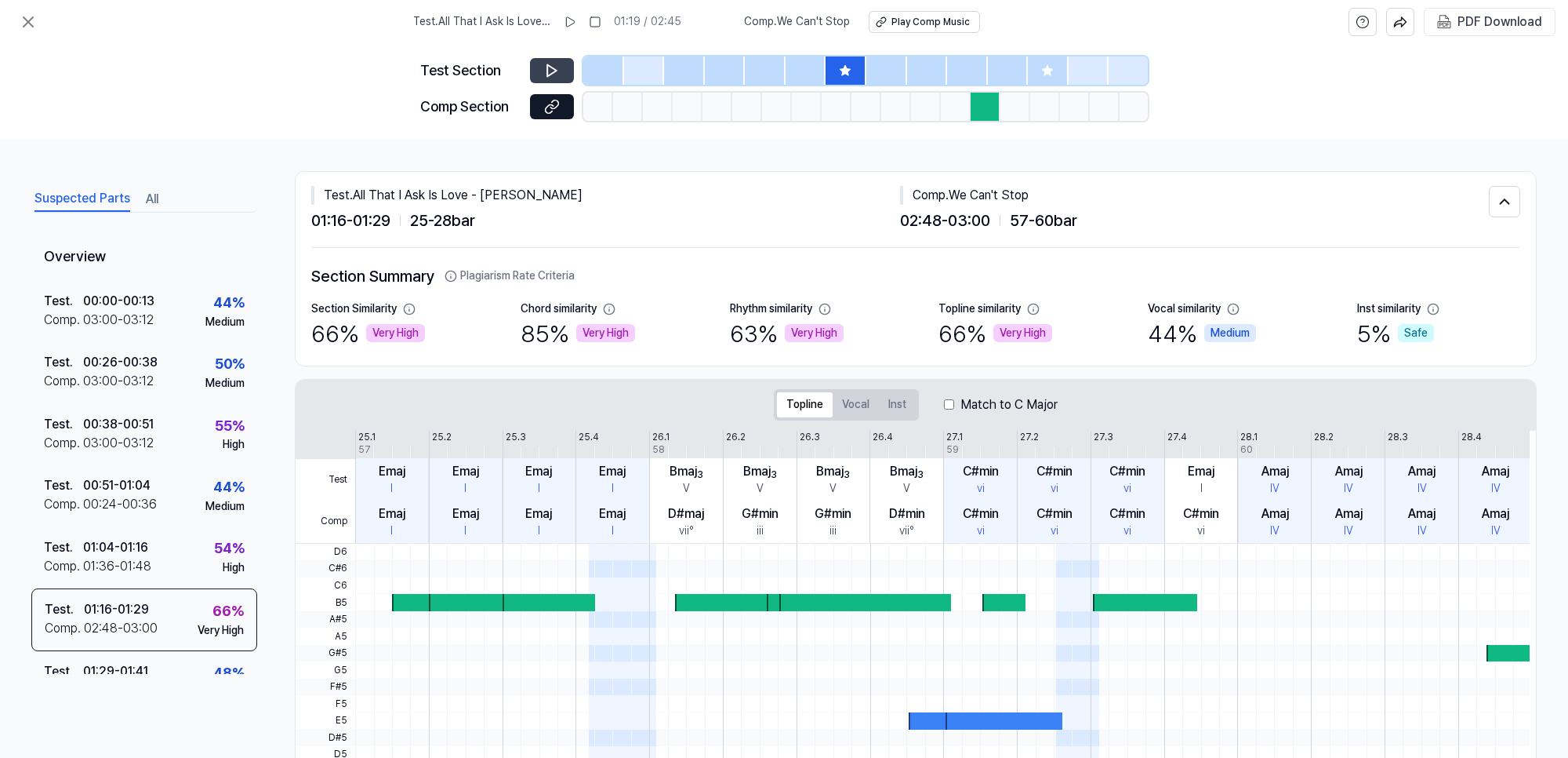
click at [972, 67] on div at bounding box center [968, 71] width 41 height 28
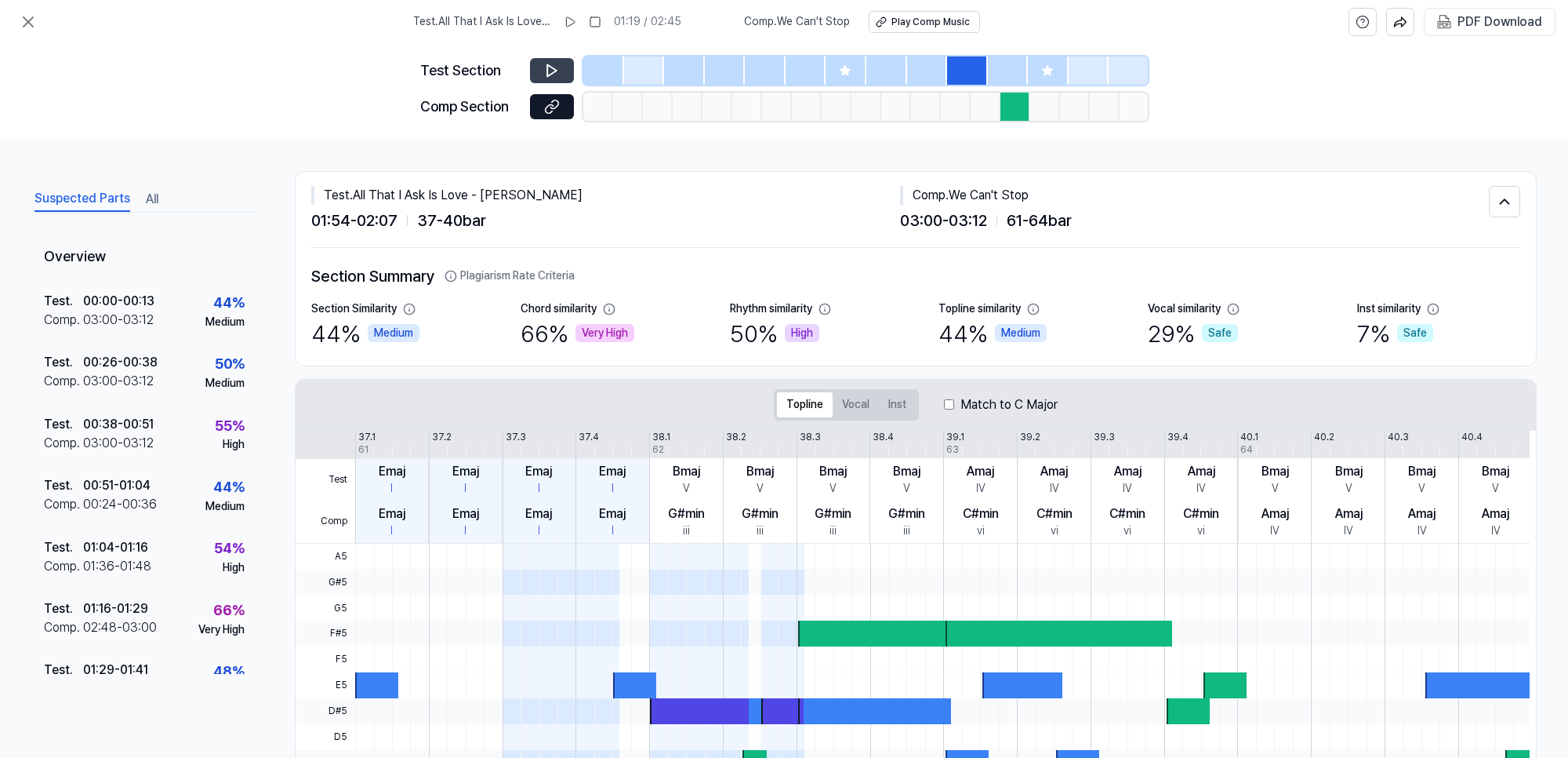
drag, startPoint x: 1017, startPoint y: 62, endPoint x: 1119, endPoint y: 60, distance: 102.0
click at [1045, 60] on div at bounding box center [865, 71] width 565 height 28
click at [1119, 60] on div at bounding box center [1128, 71] width 39 height 28
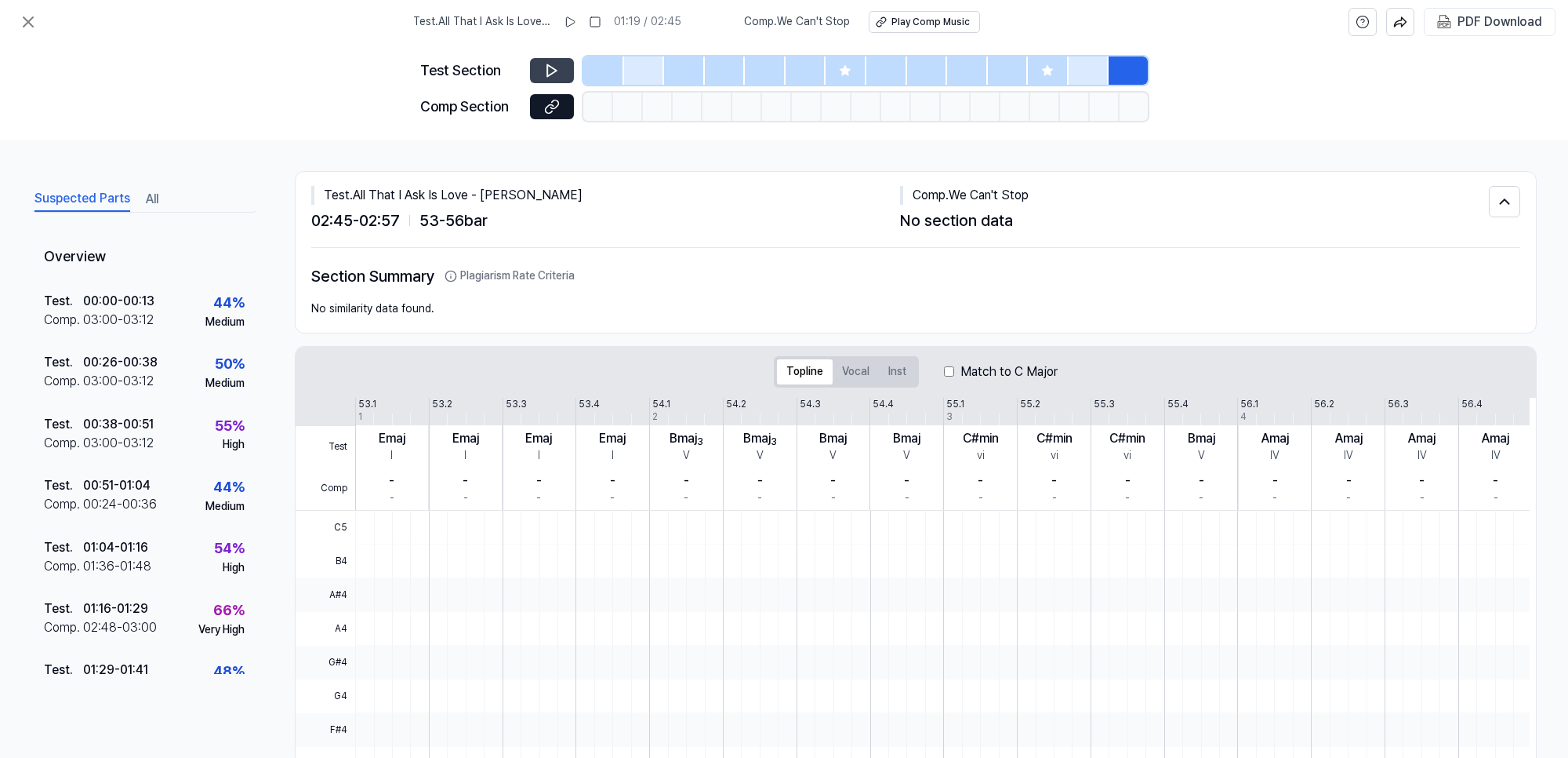
click at [837, 76] on div at bounding box center [846, 71] width 41 height 28
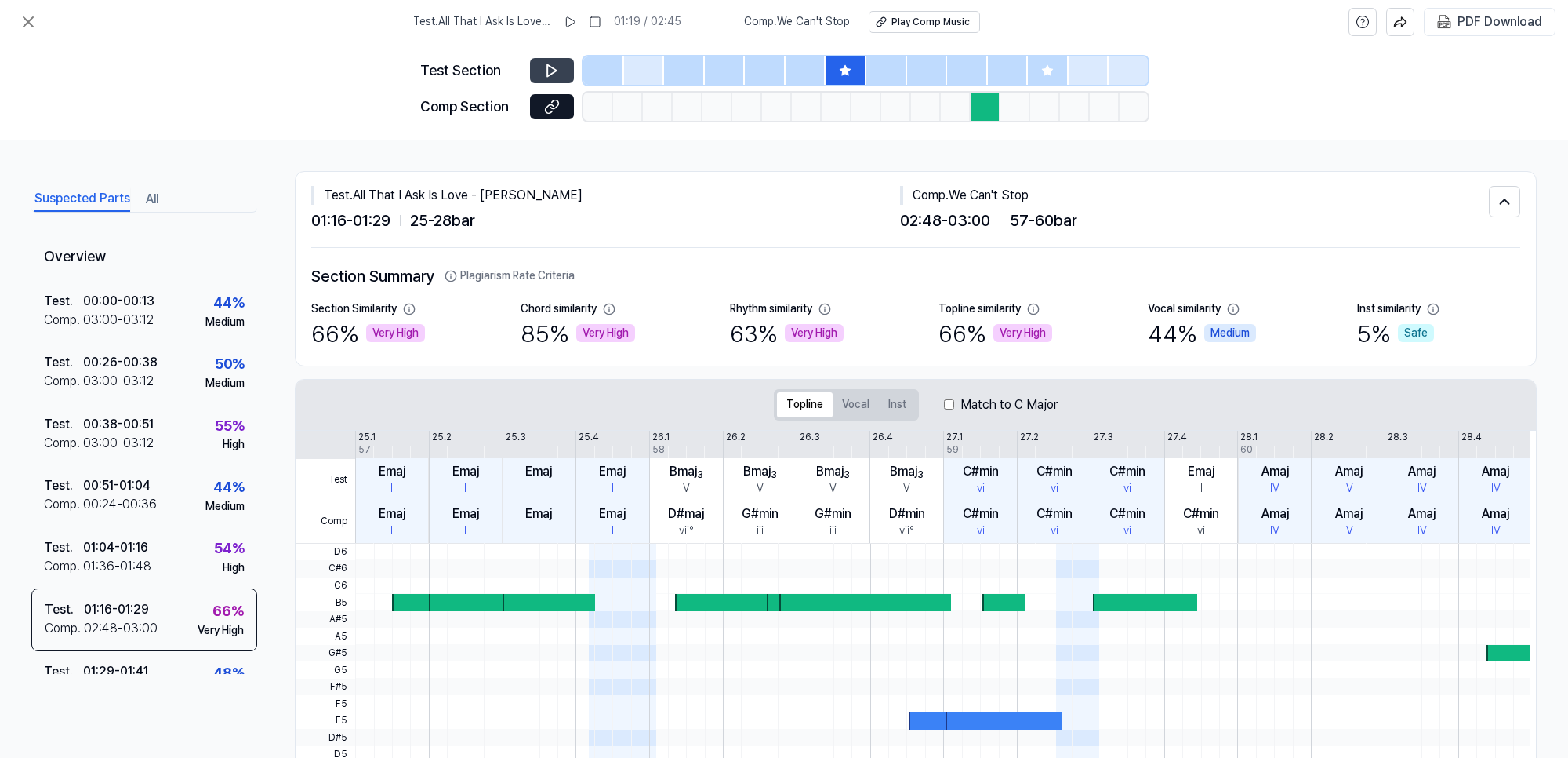
click at [1055, 69] on div at bounding box center [1049, 71] width 41 height 28
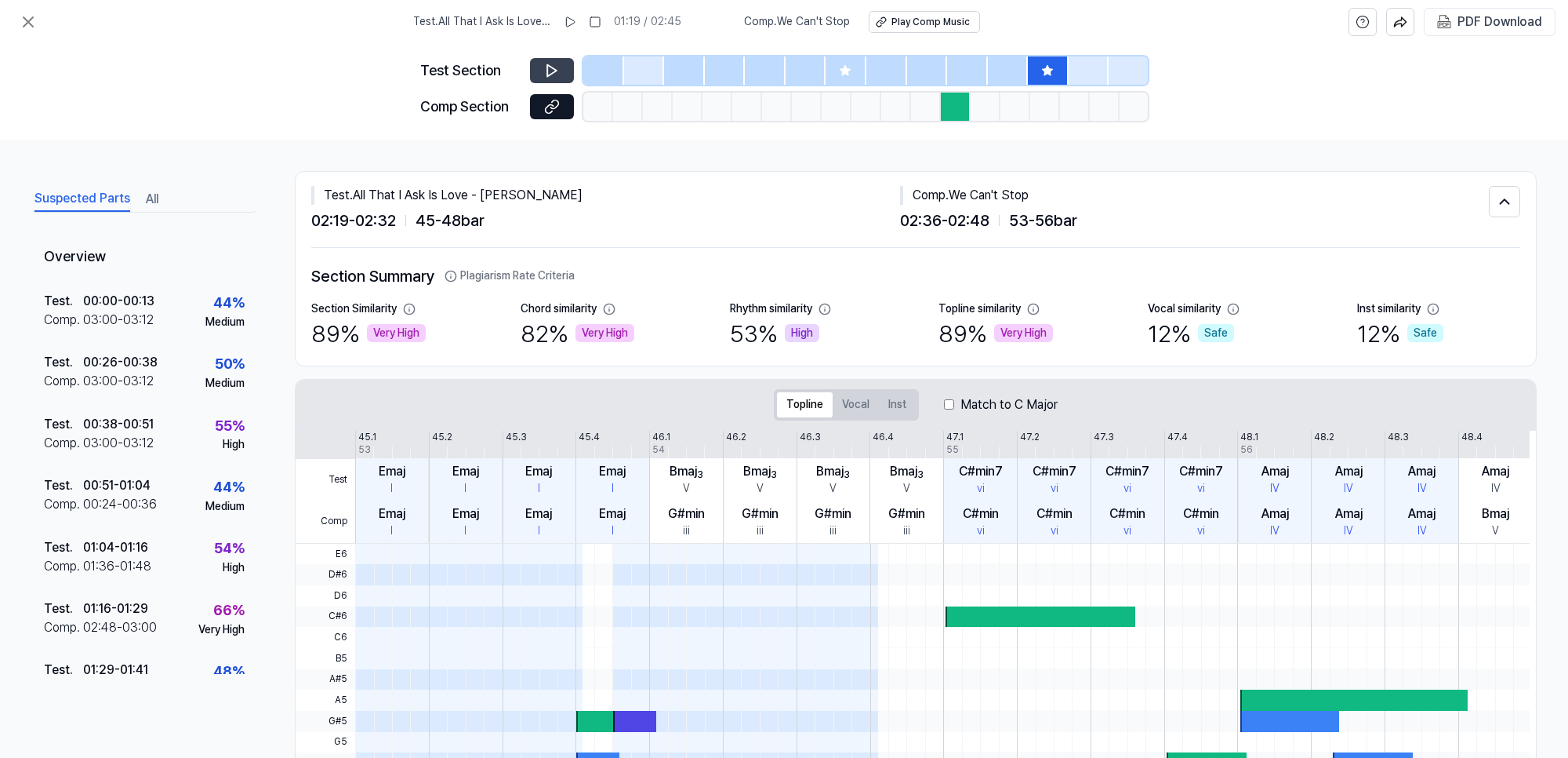
click at [553, 69] on icon at bounding box center [551, 70] width 16 height 16
click at [842, 72] on icon at bounding box center [845, 70] width 12 height 12
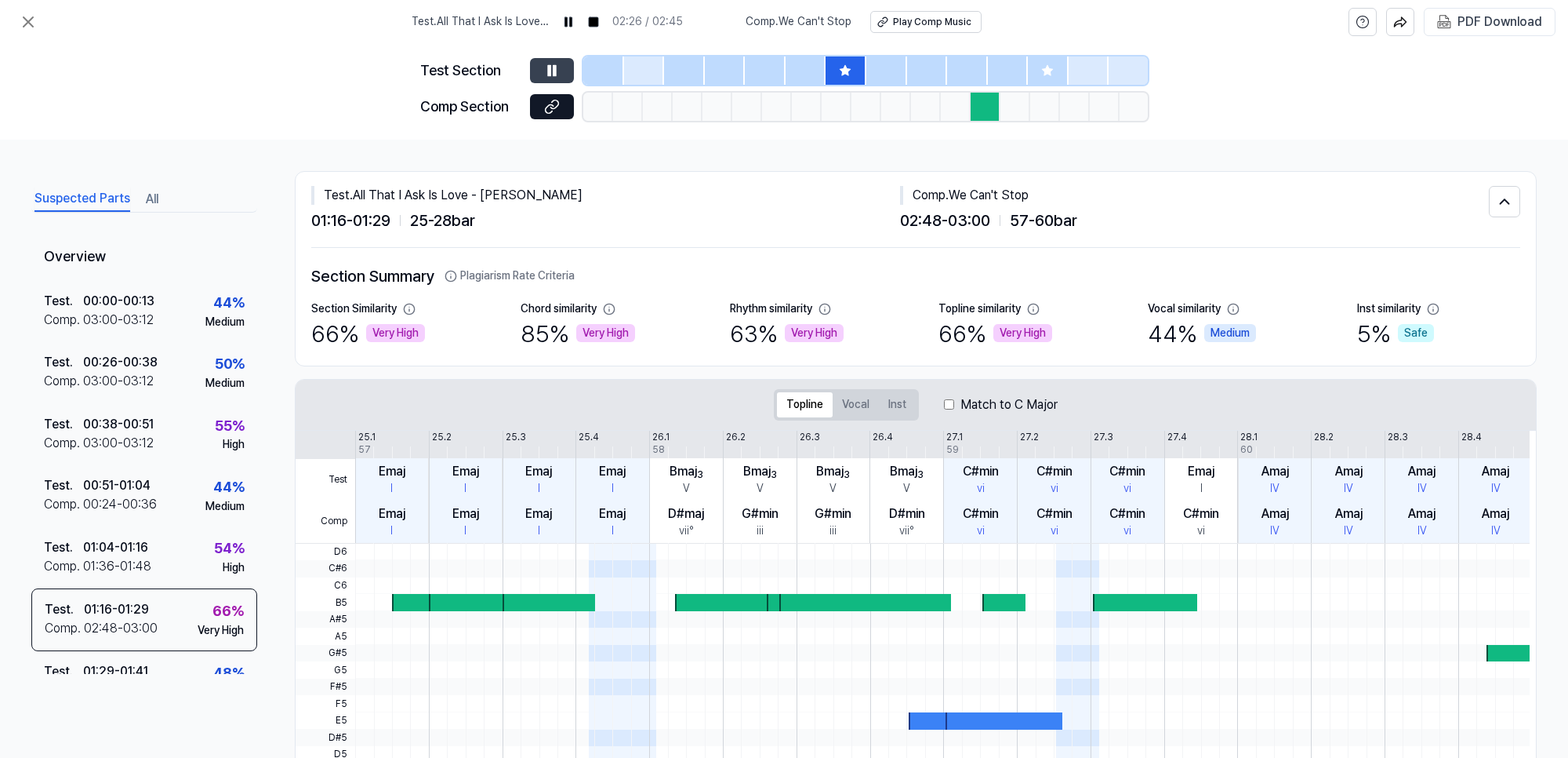
click at [551, 69] on icon at bounding box center [551, 70] width 16 height 16
click at [115, 421] on div "00:38 - 00:51" at bounding box center [118, 424] width 71 height 19
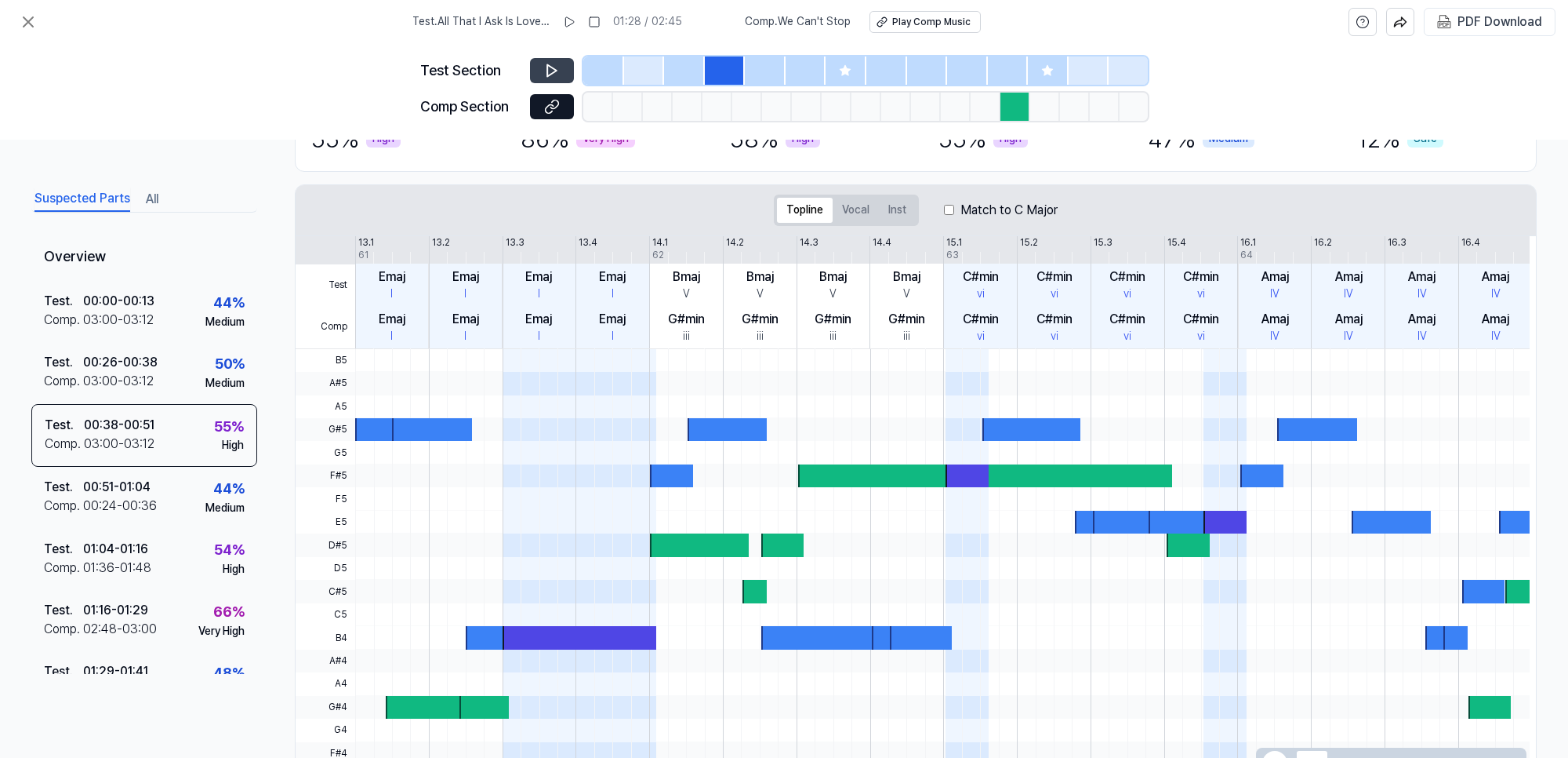
scroll to position [196, 0]
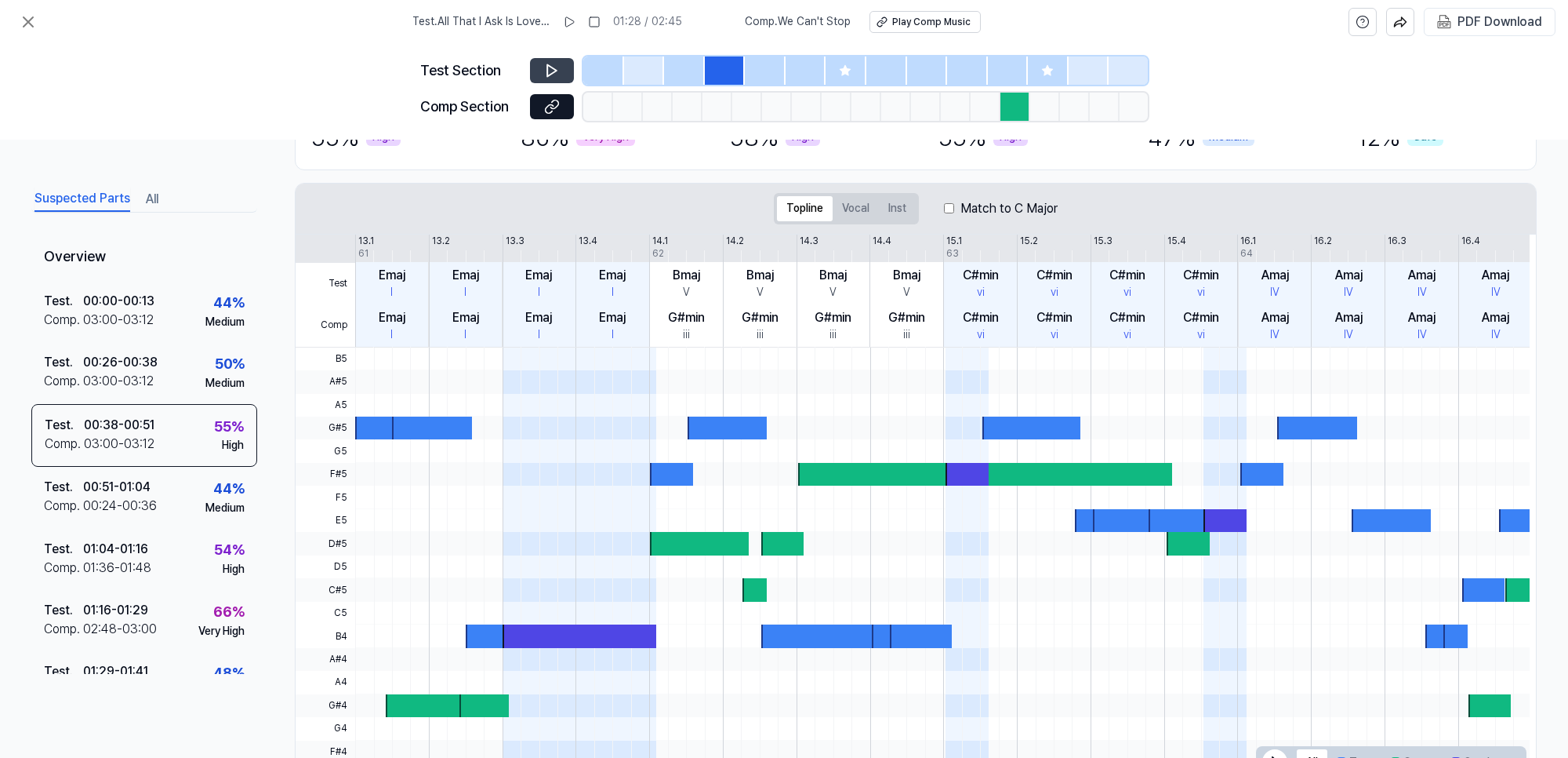
click at [837, 67] on div at bounding box center [846, 71] width 41 height 28
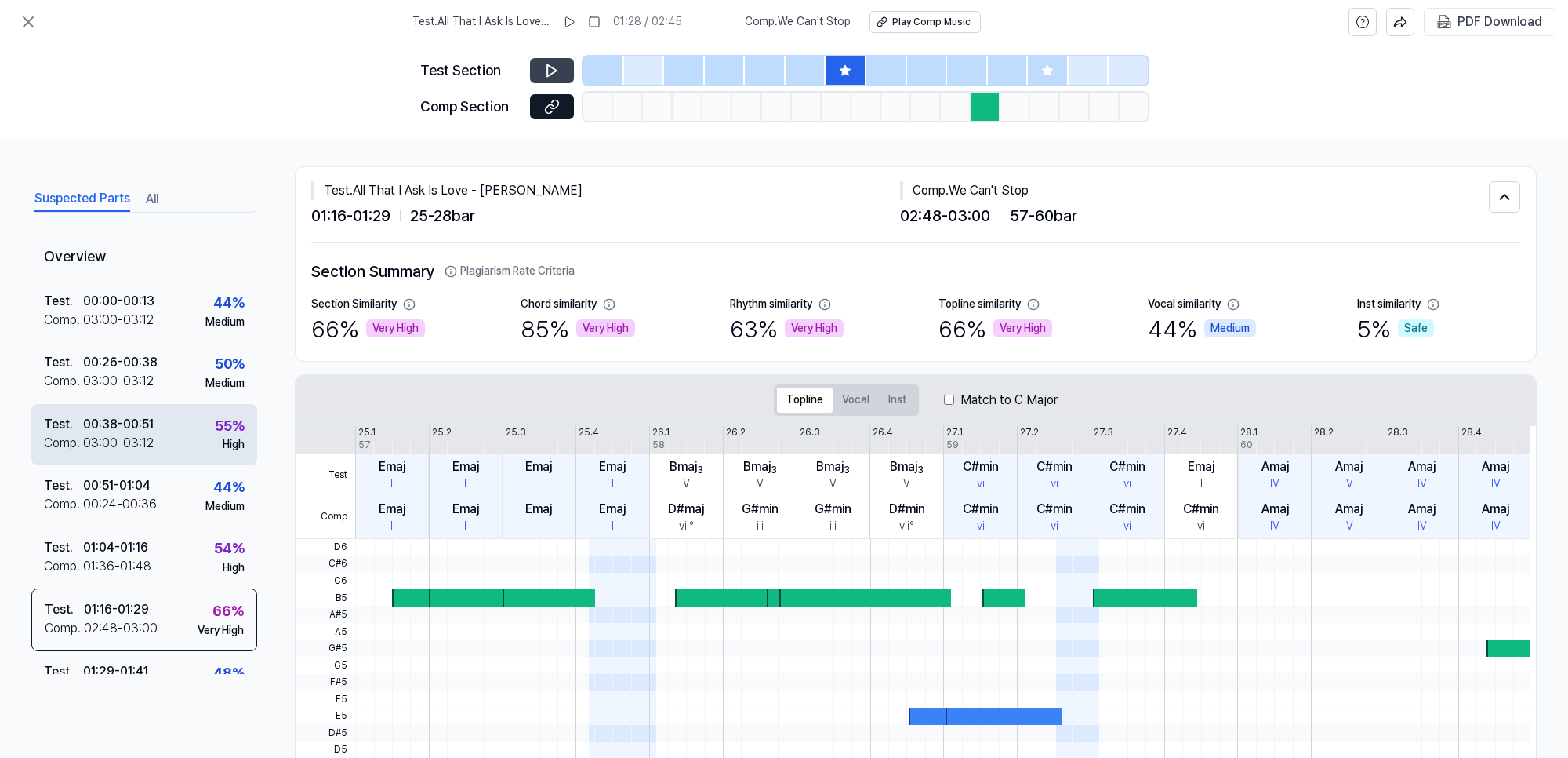
scroll to position [0, 0]
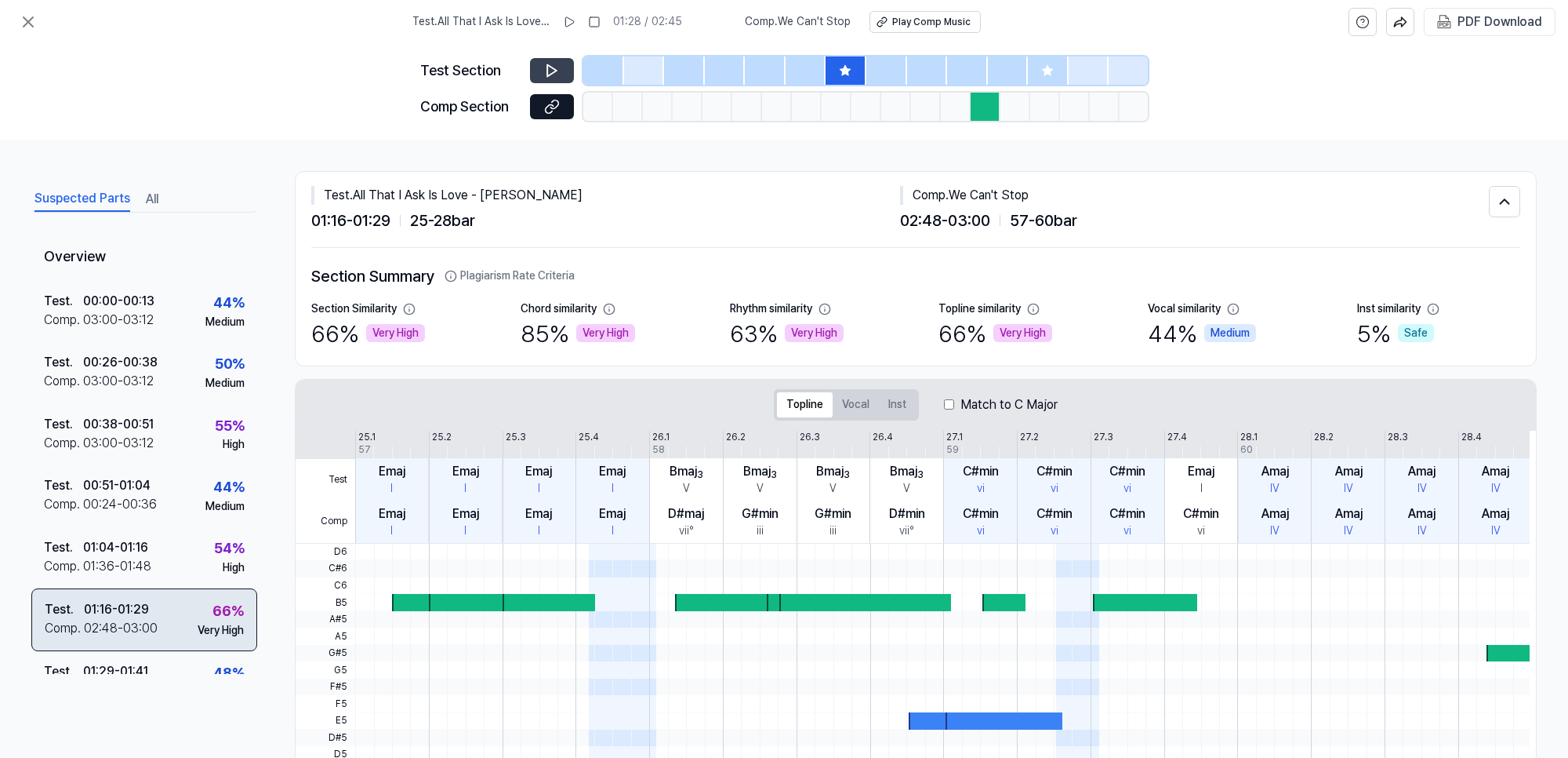
click at [118, 604] on div "01:16 - 01:29" at bounding box center [116, 609] width 65 height 19
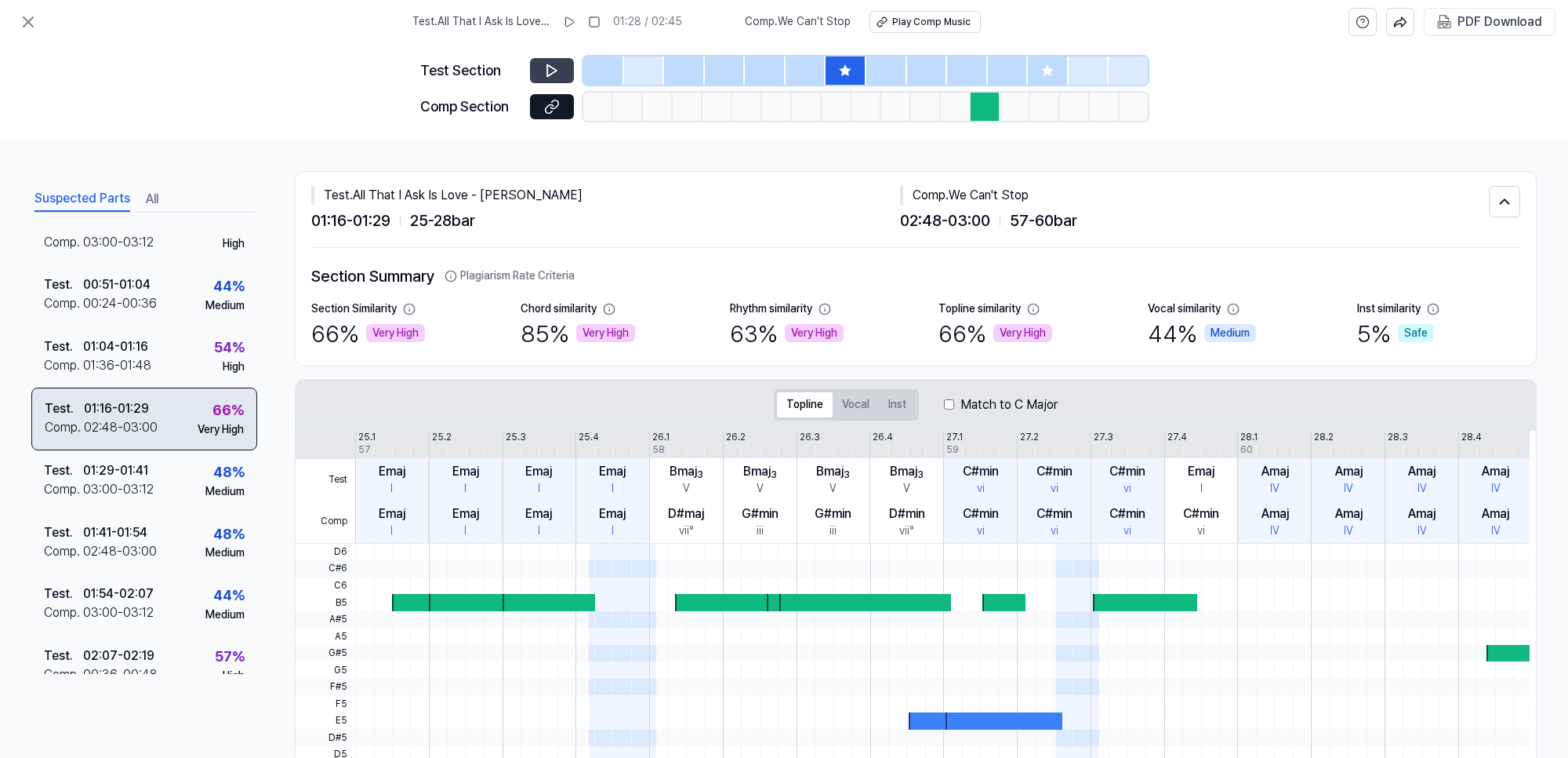
scroll to position [284, 0]
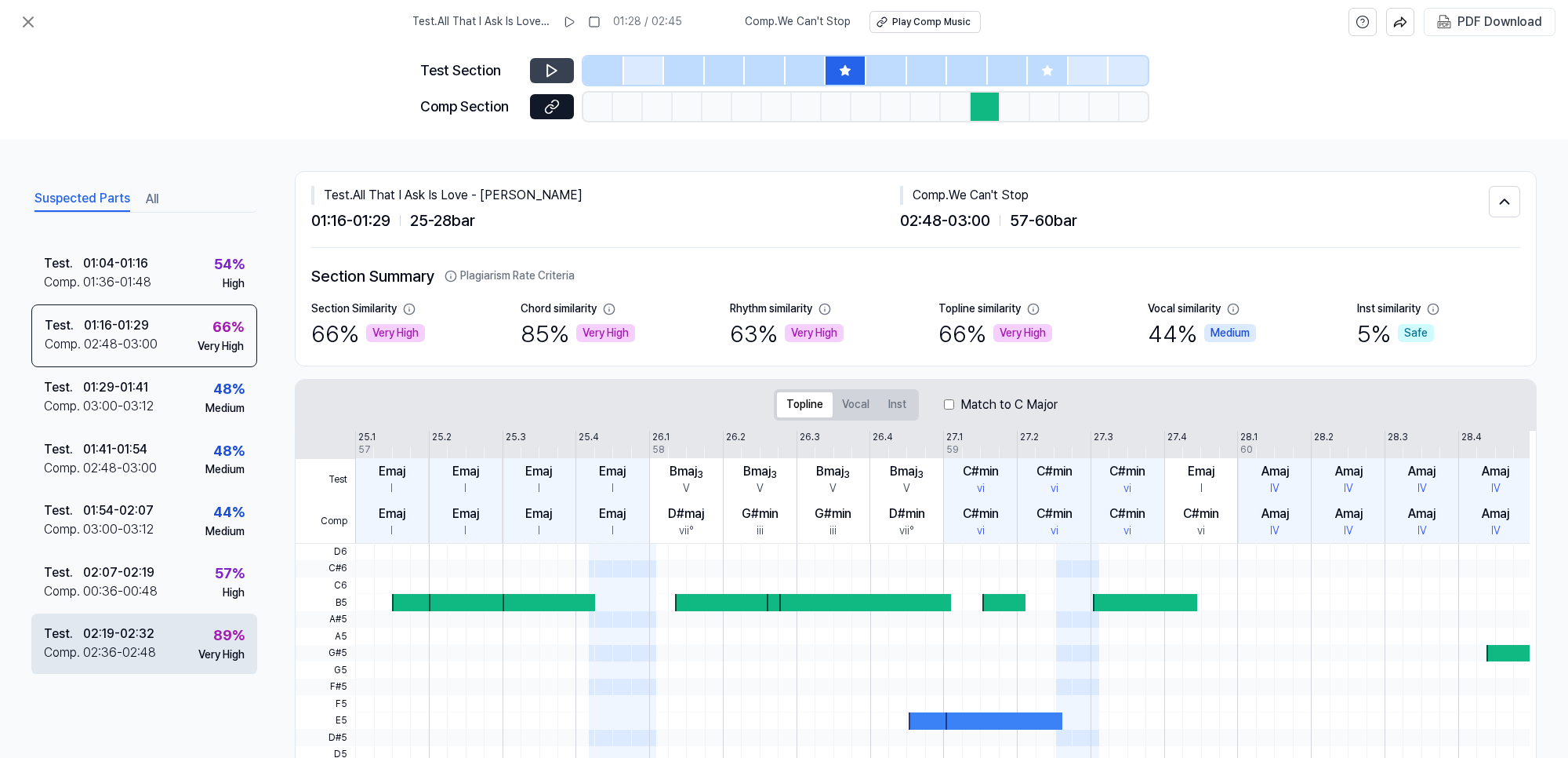
click at [111, 640] on div "02:19 - 02:32" at bounding box center [118, 633] width 71 height 19
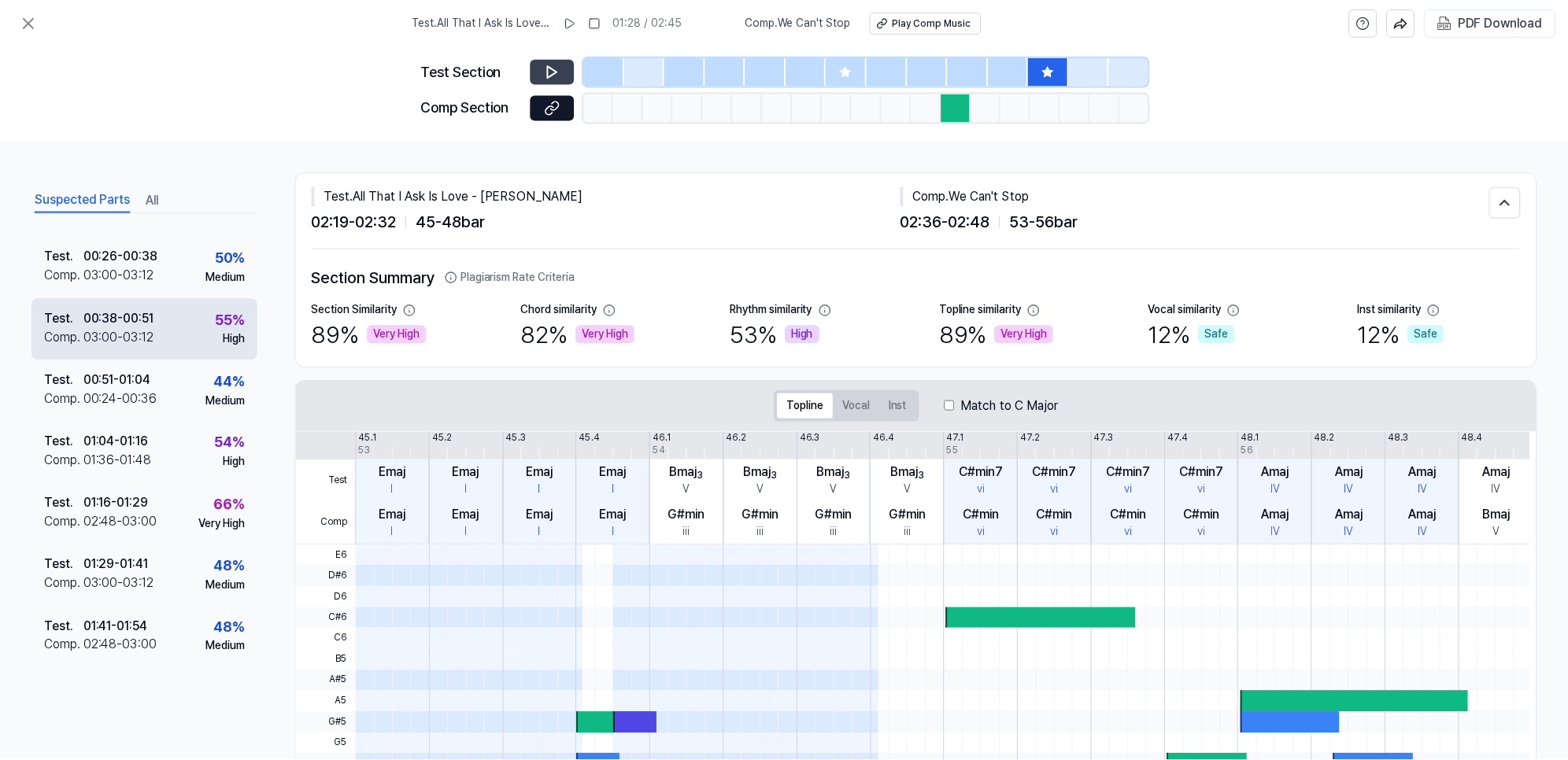
scroll to position [0, 0]
